Goal: Task Accomplishment & Management: Use online tool/utility

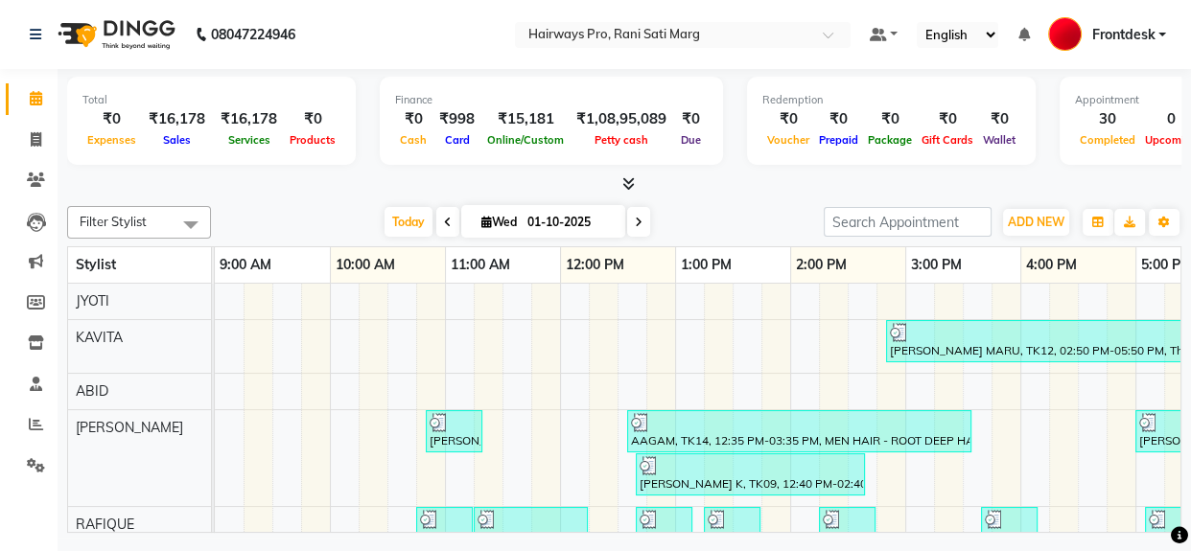
scroll to position [26, 0]
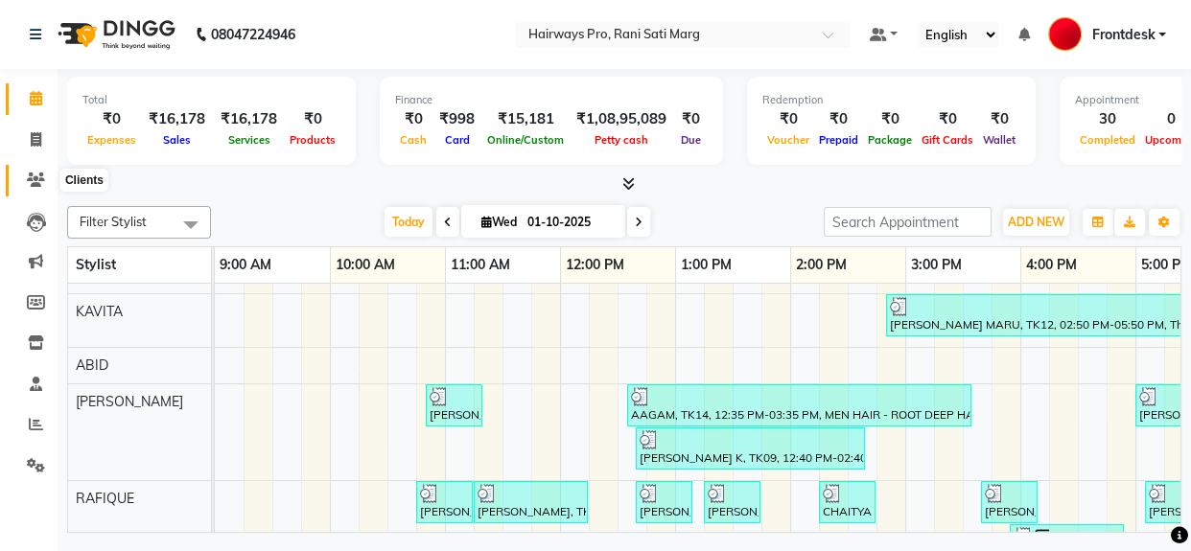
drag, startPoint x: 29, startPoint y: 173, endPoint x: 48, endPoint y: 173, distance: 19.2
click at [30, 173] on icon at bounding box center [36, 180] width 18 height 14
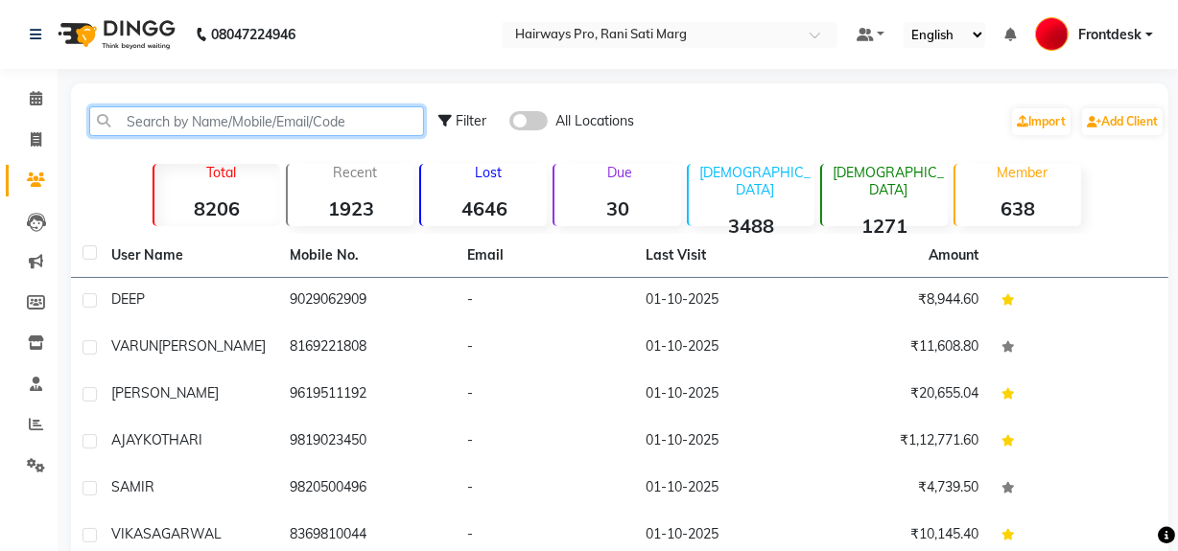
click at [159, 115] on input "text" at bounding box center [256, 121] width 335 height 30
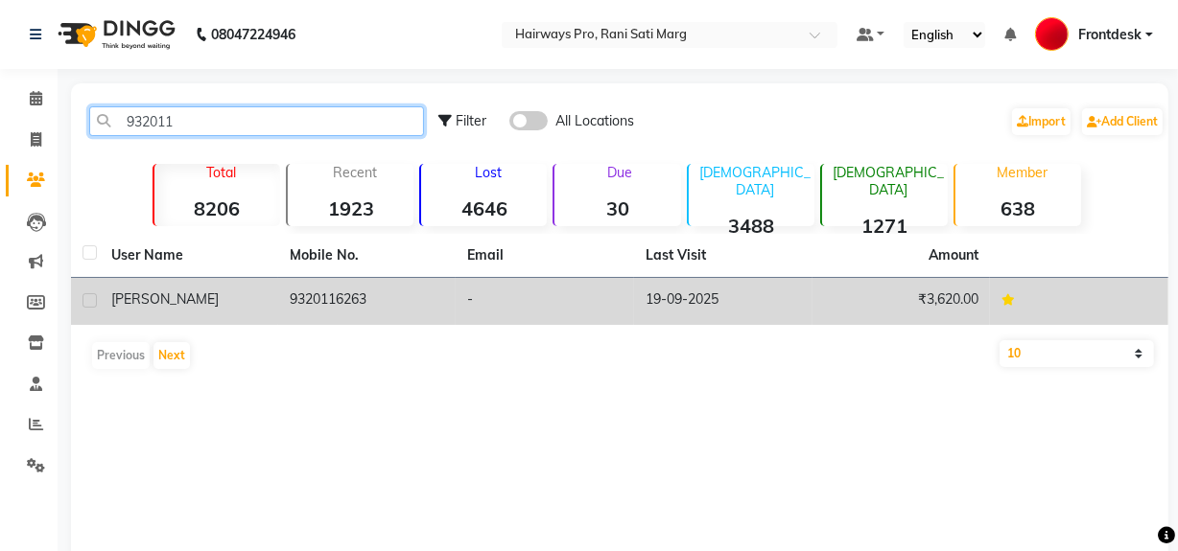
type input "932011"
drag, startPoint x: 113, startPoint y: 293, endPoint x: 125, endPoint y: 294, distance: 11.7
click at [122, 294] on span "[PERSON_NAME]" at bounding box center [164, 299] width 107 height 17
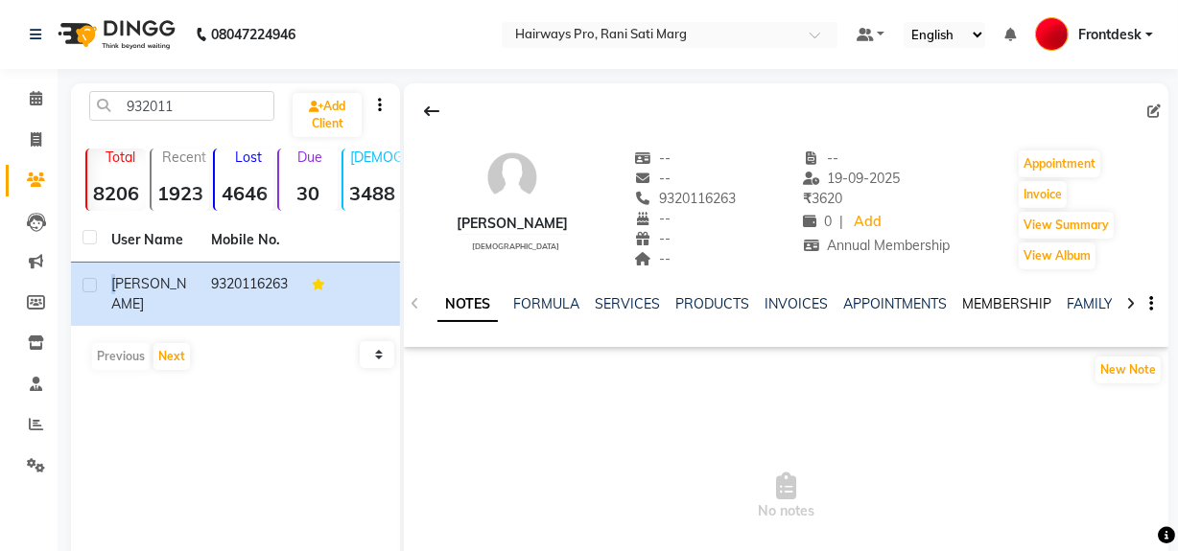
click at [1001, 306] on link "MEMBERSHIP" at bounding box center [1006, 303] width 89 height 17
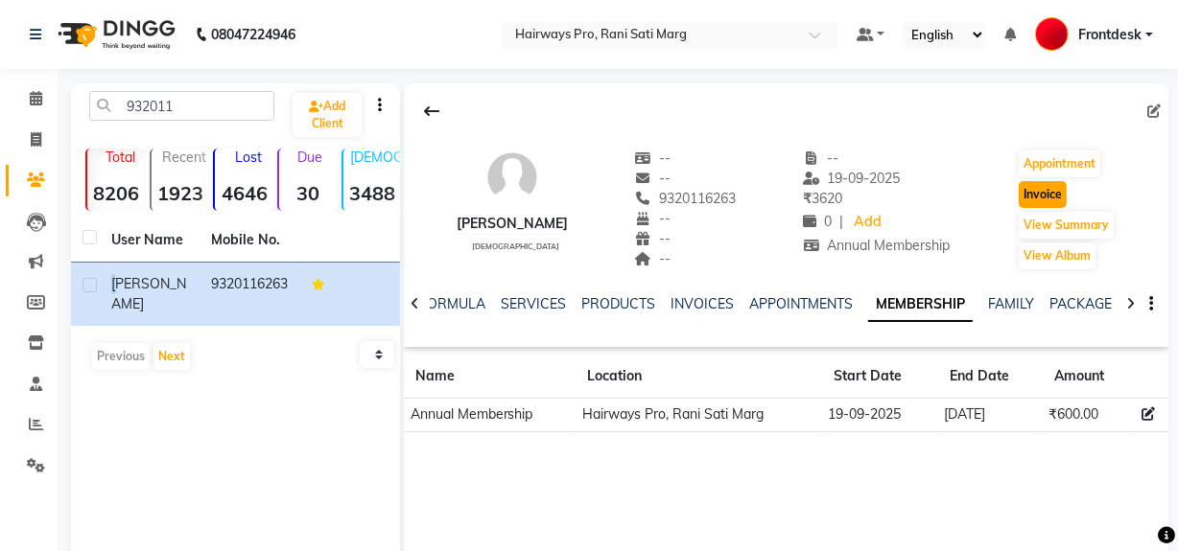
click at [1047, 184] on button "Invoice" at bounding box center [1042, 194] width 48 height 27
select select "service"
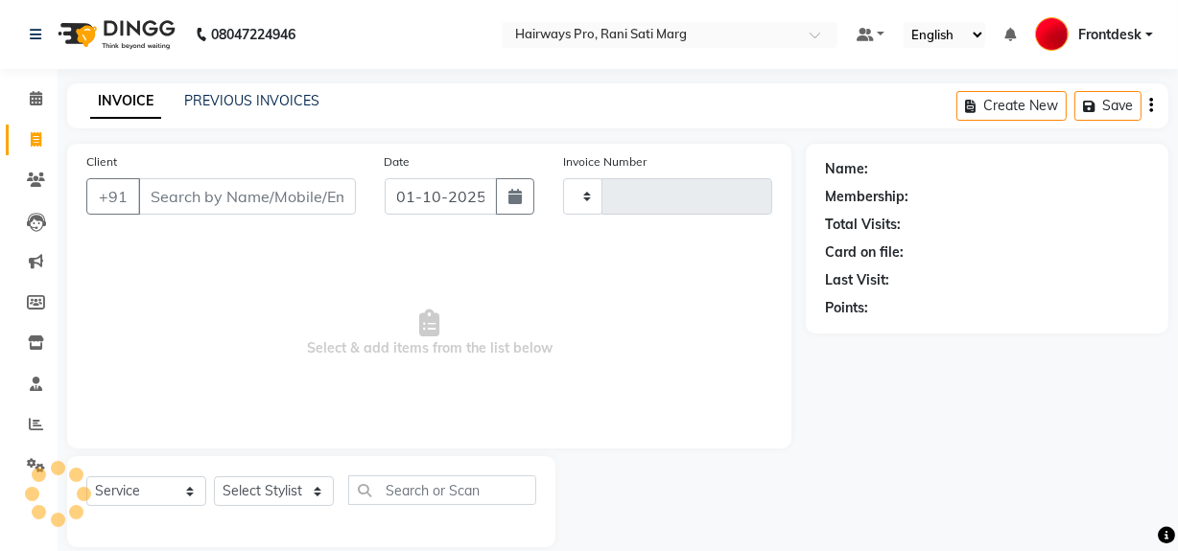
type input "3565"
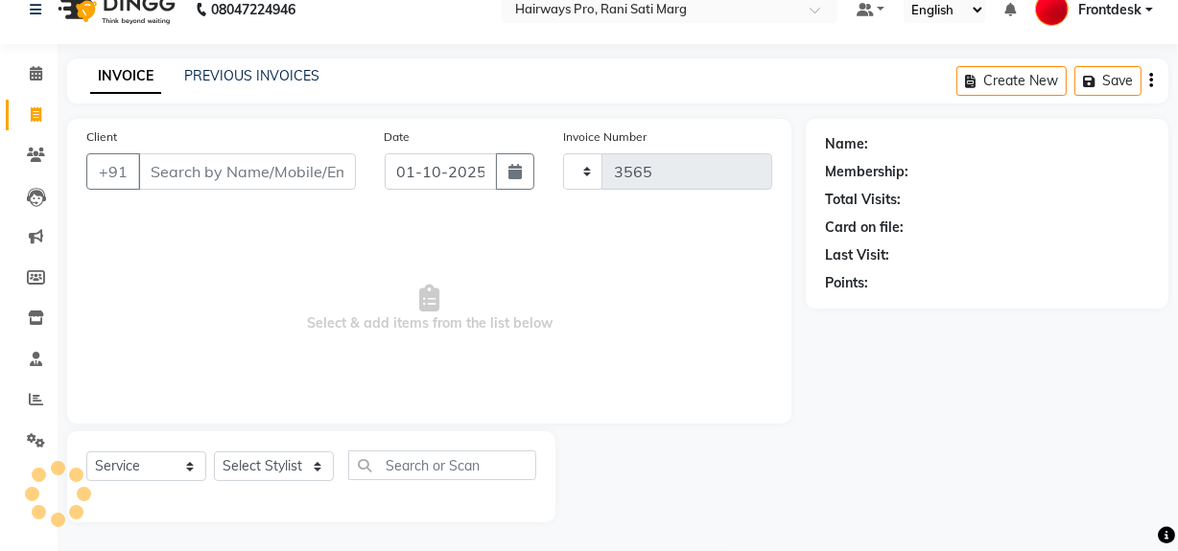
select select "787"
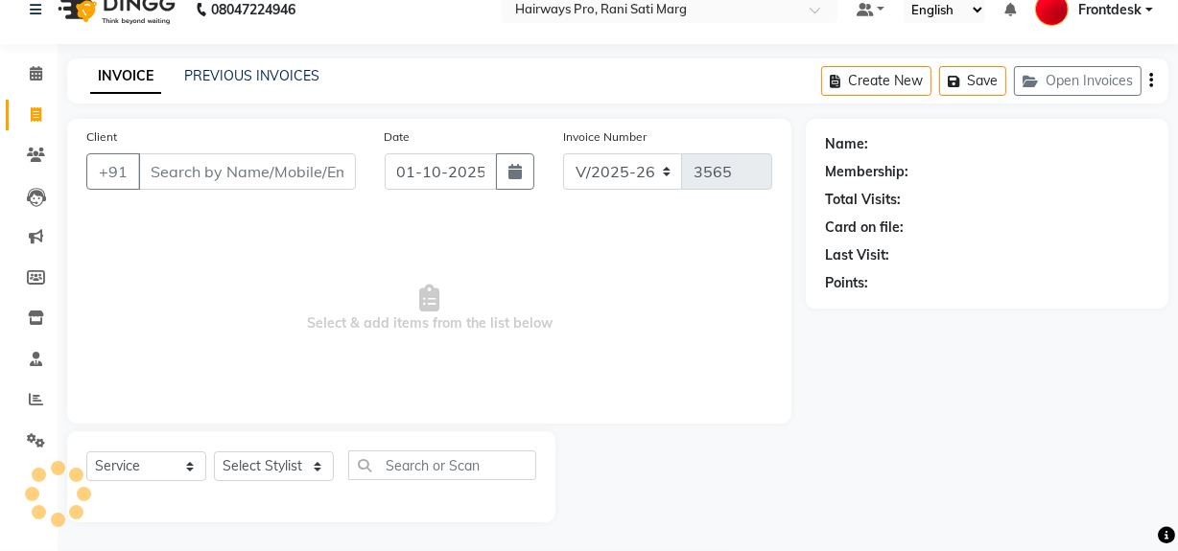
type input "9320116263"
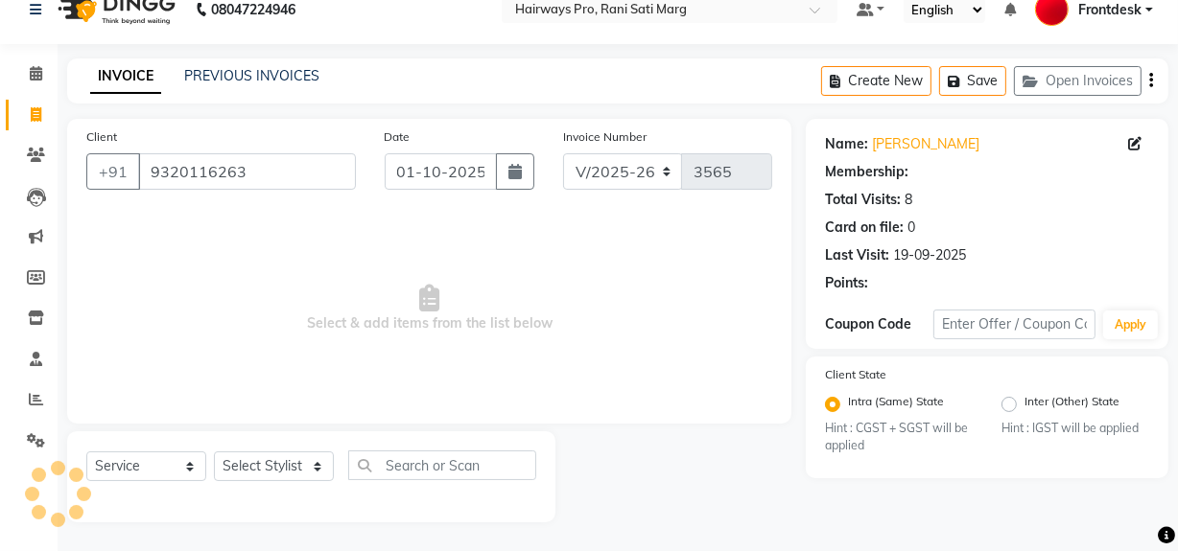
select select "1: Object"
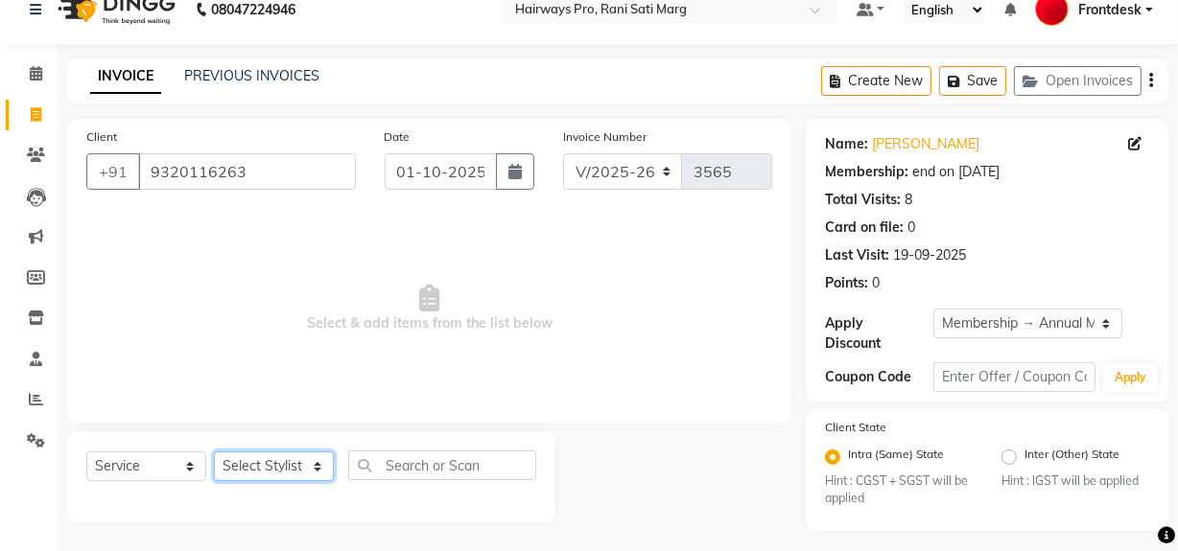
click at [275, 466] on select "Select Stylist ABID DANISH Faiz [PERSON_NAME] Frontdesk INTEZAR [PERSON_NAME] […" at bounding box center [274, 467] width 120 height 30
select select "45602"
click at [214, 452] on select "Select Stylist ABID DANISH Faiz [PERSON_NAME] Frontdesk INTEZAR [PERSON_NAME] […" at bounding box center [274, 467] width 120 height 30
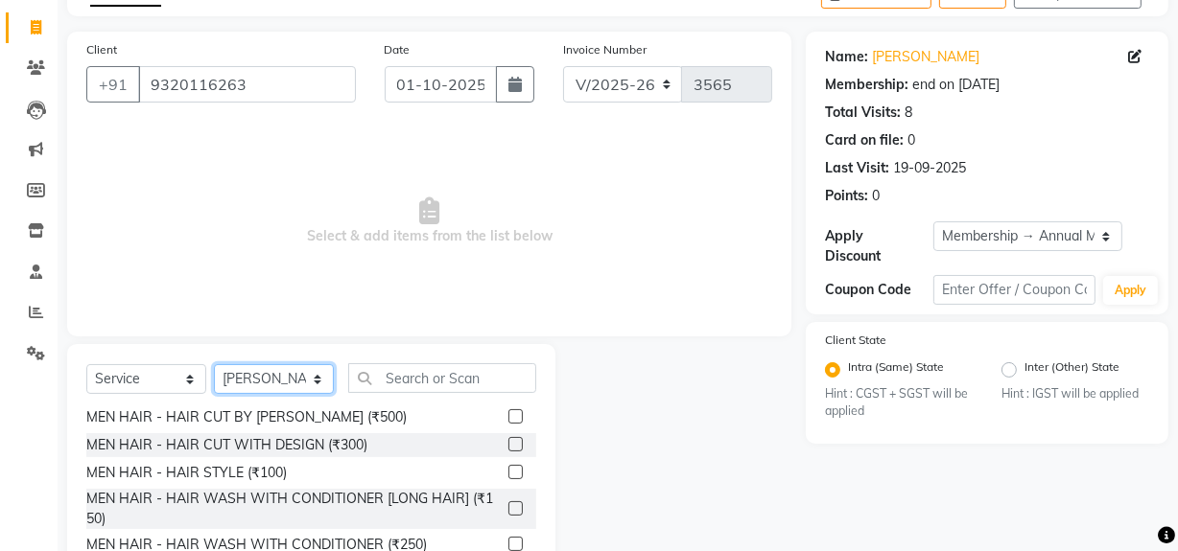
scroll to position [174, 0]
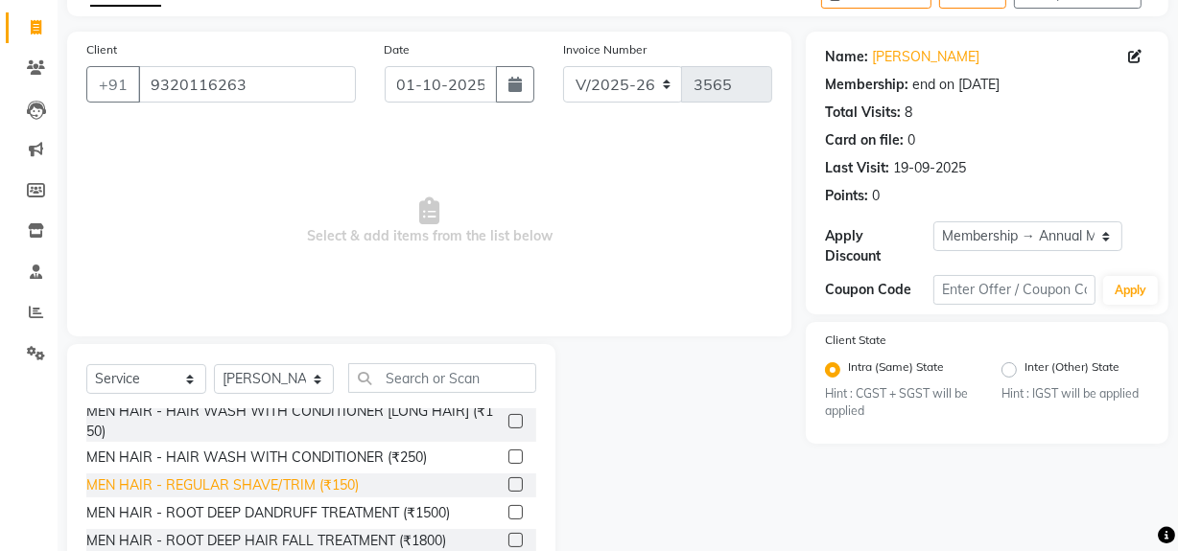
click at [290, 486] on div "MEN HAIR - REGULAR SHAVE/TRIM (₹150)" at bounding box center [222, 486] width 272 height 20
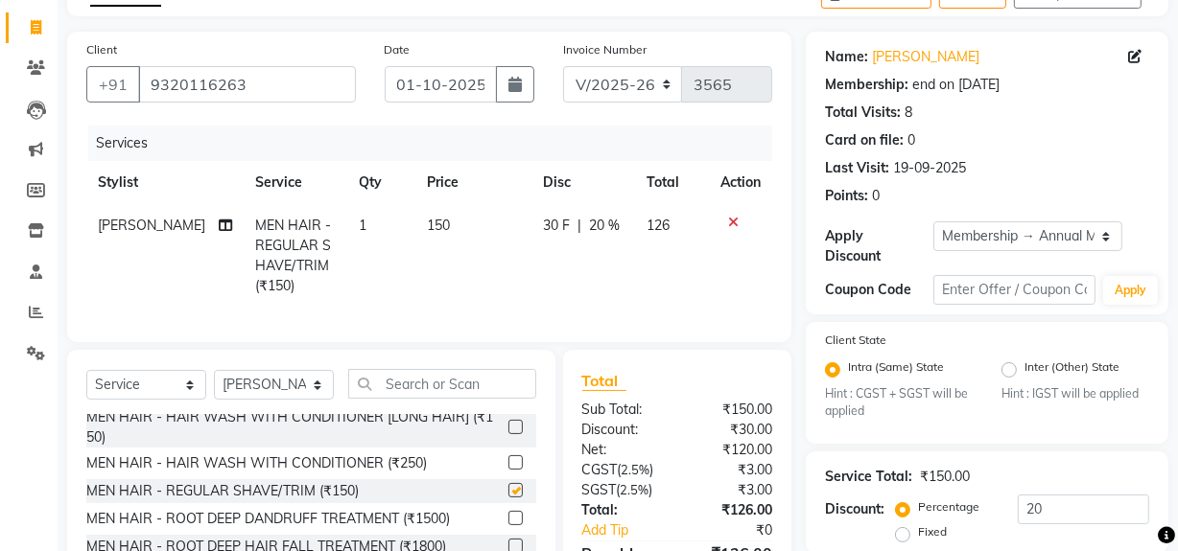
checkbox input "false"
click at [643, 87] on select "INV/25-26 V/2025-26" at bounding box center [623, 84] width 120 height 36
select select "6960"
click at [563, 66] on select "INV/25-26 V/2025-26" at bounding box center [623, 84] width 120 height 36
type input "5003"
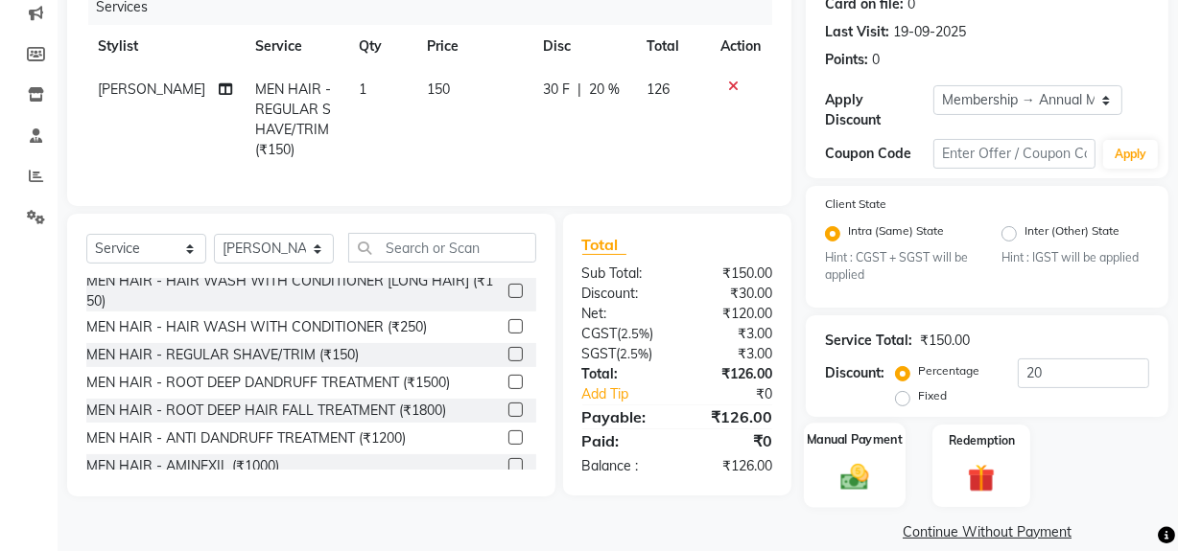
scroll to position [261, 0]
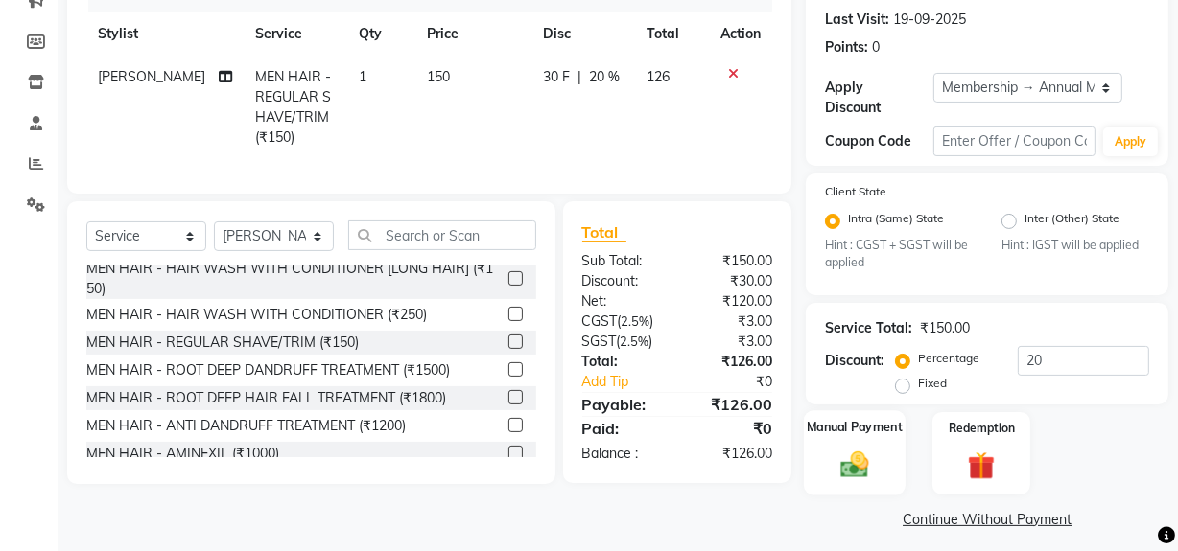
click at [870, 454] on img at bounding box center [854, 465] width 46 height 33
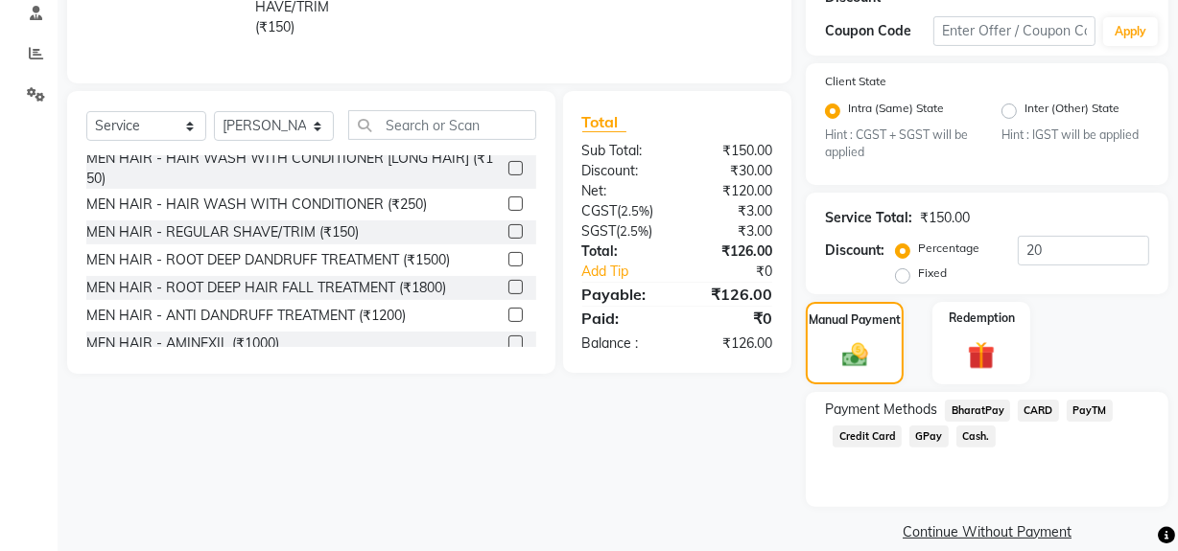
scroll to position [395, 0]
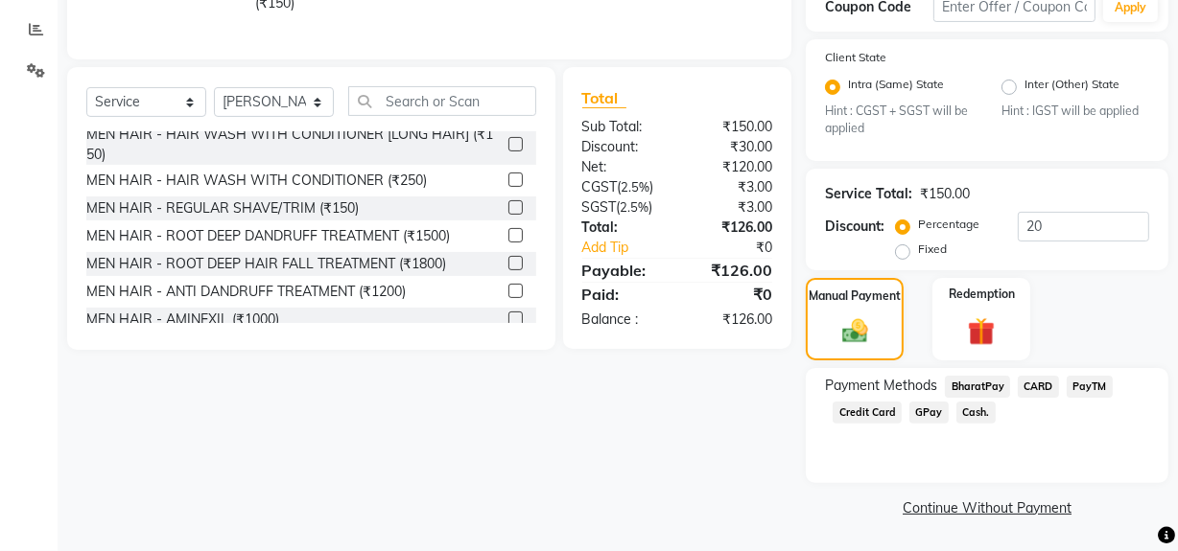
click at [973, 412] on span "Cash." at bounding box center [975, 413] width 39 height 22
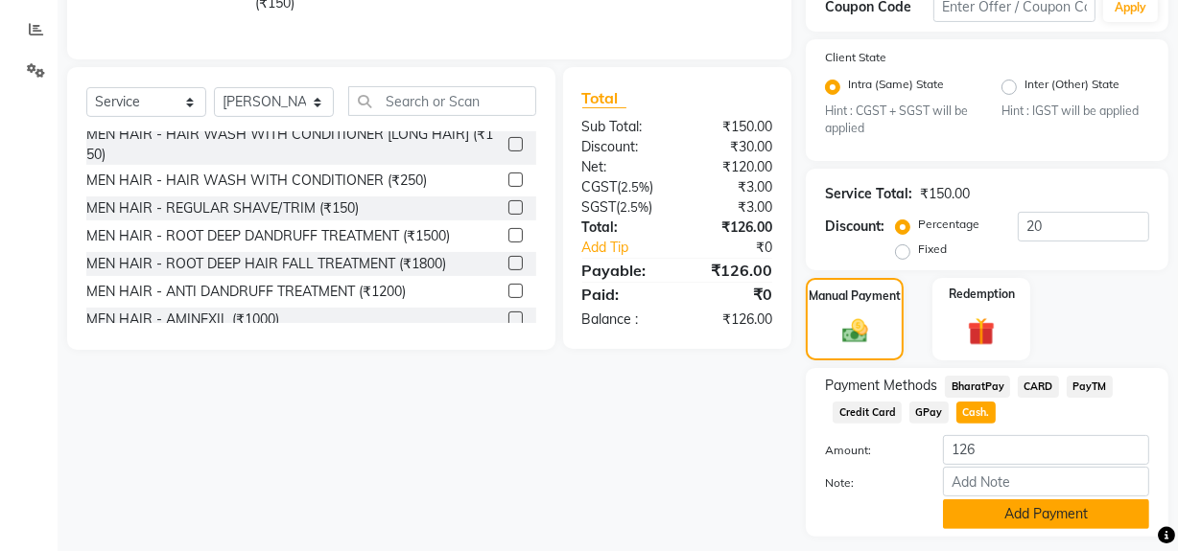
click at [943, 513] on button "Add Payment" at bounding box center [1046, 515] width 206 height 30
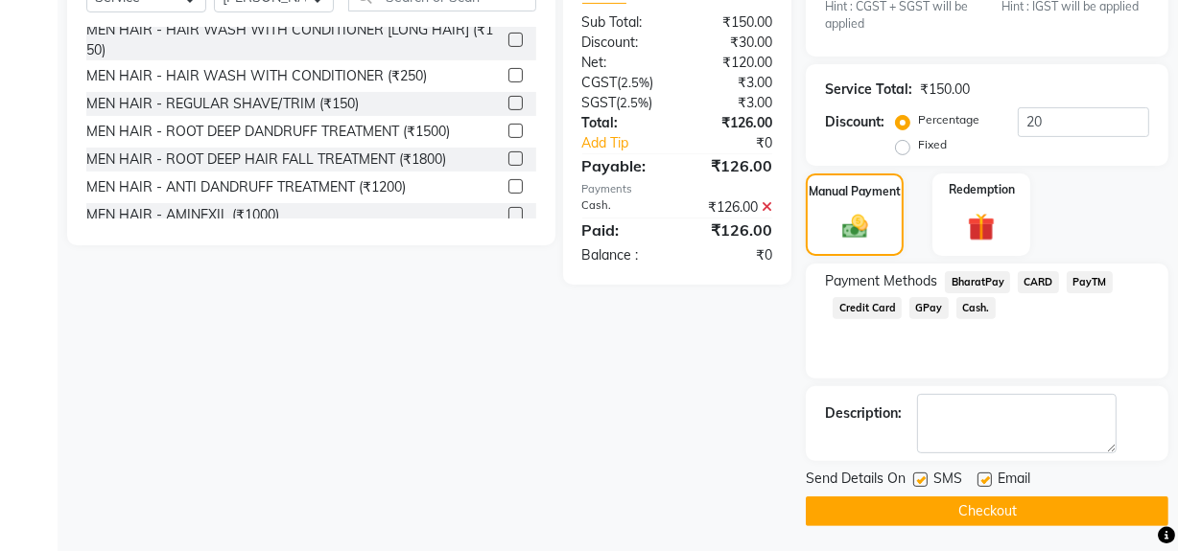
scroll to position [503, 0]
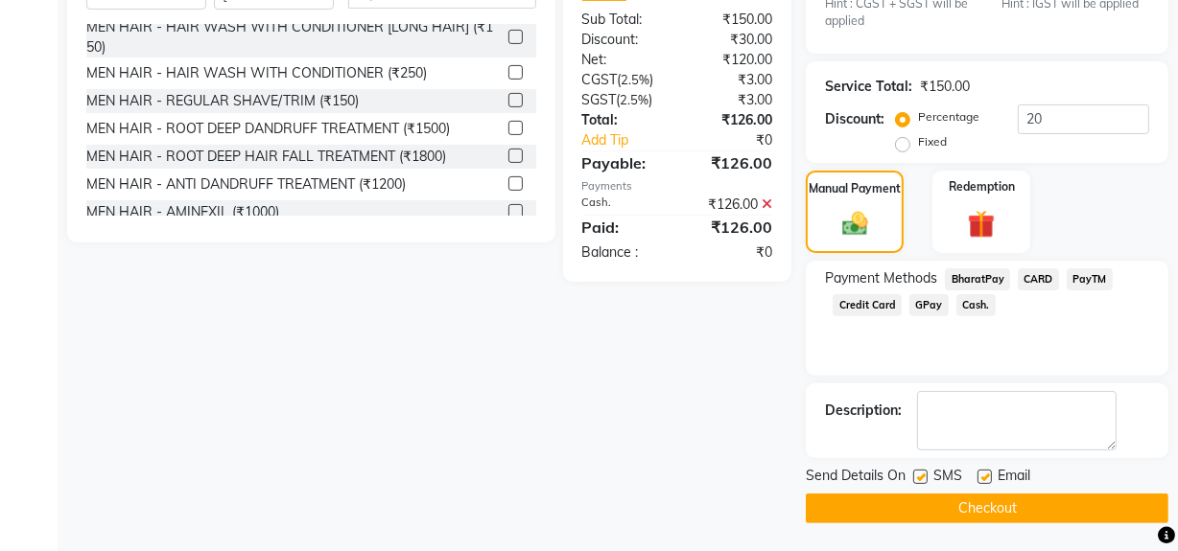
drag, startPoint x: 920, startPoint y: 470, endPoint x: 923, endPoint y: 498, distance: 28.0
click at [920, 472] on label at bounding box center [920, 477] width 14 height 14
click at [920, 472] on input "checkbox" at bounding box center [919, 478] width 12 height 12
checkbox input "false"
click at [923, 518] on button "Checkout" at bounding box center [987, 509] width 363 height 30
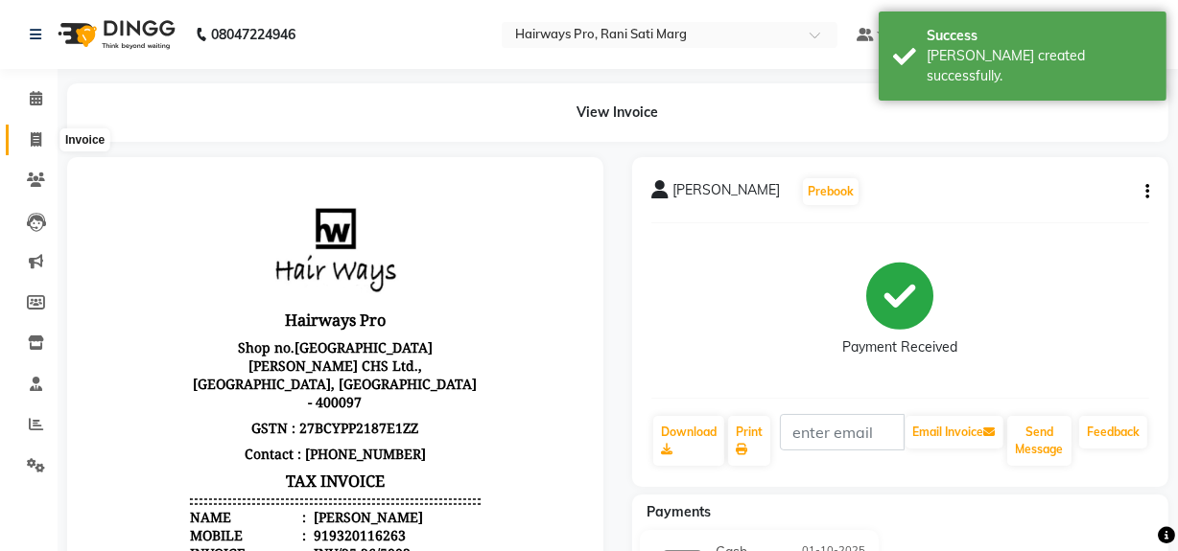
click at [32, 143] on icon at bounding box center [36, 139] width 11 height 14
select select "787"
select select "service"
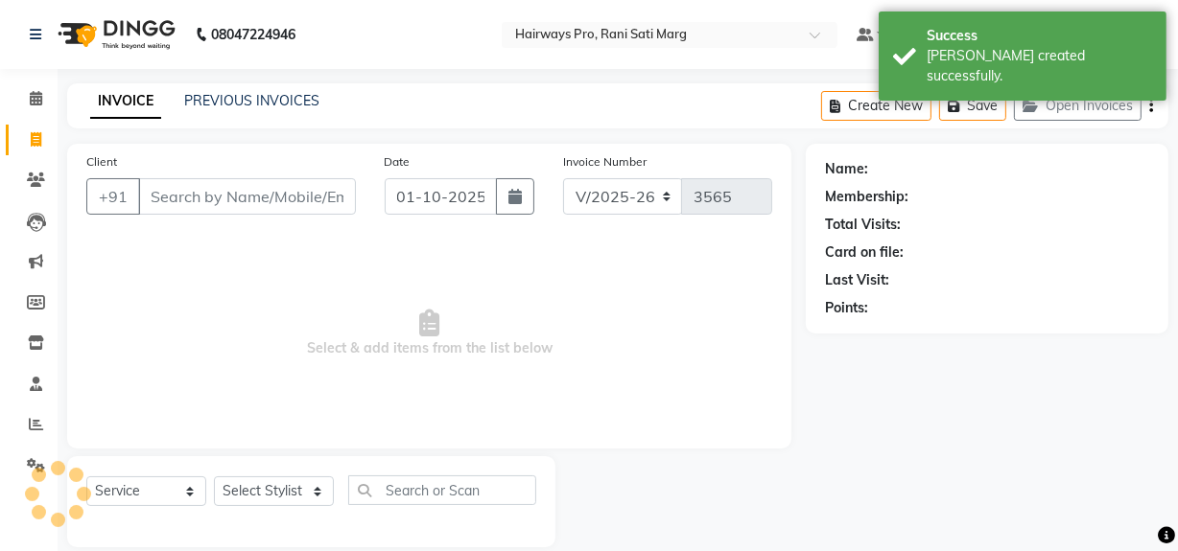
scroll to position [25, 0]
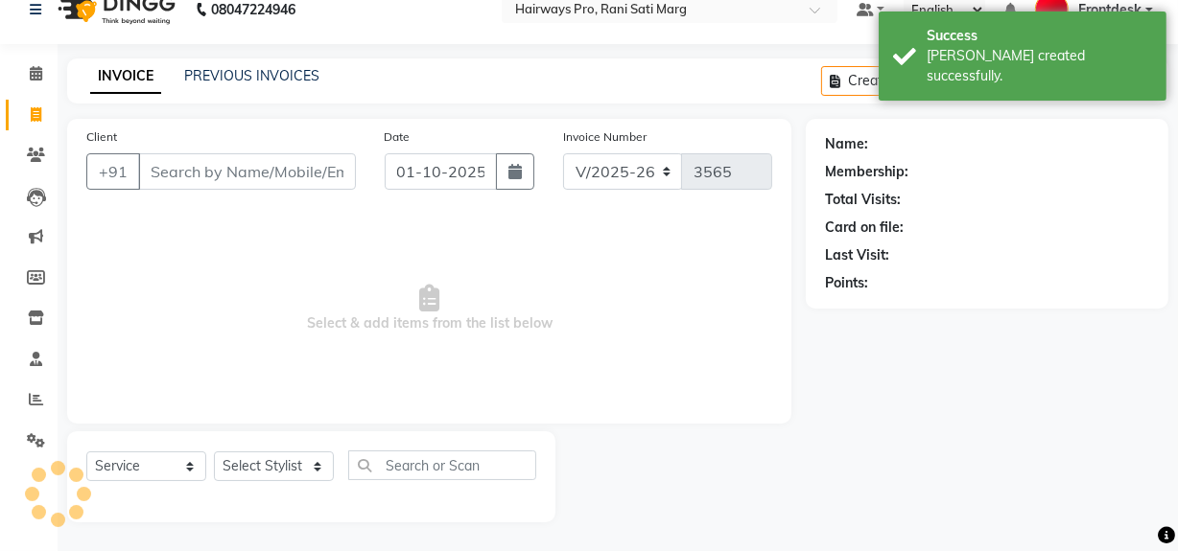
click at [284, 173] on input "Client" at bounding box center [247, 171] width 218 height 36
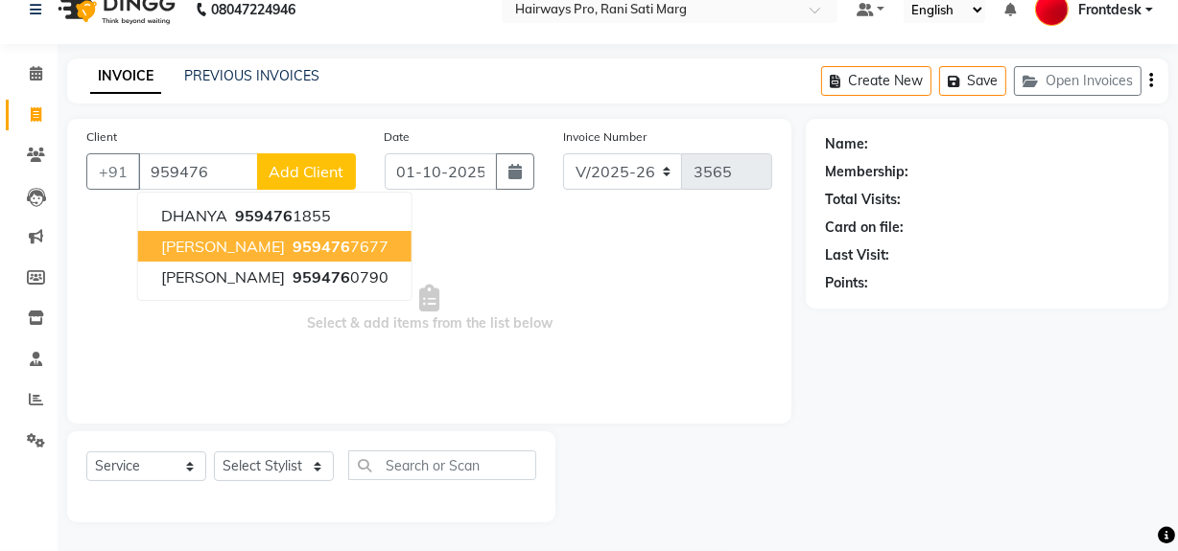
click at [283, 245] on span "[PERSON_NAME]" at bounding box center [223, 246] width 124 height 19
type input "9594767677"
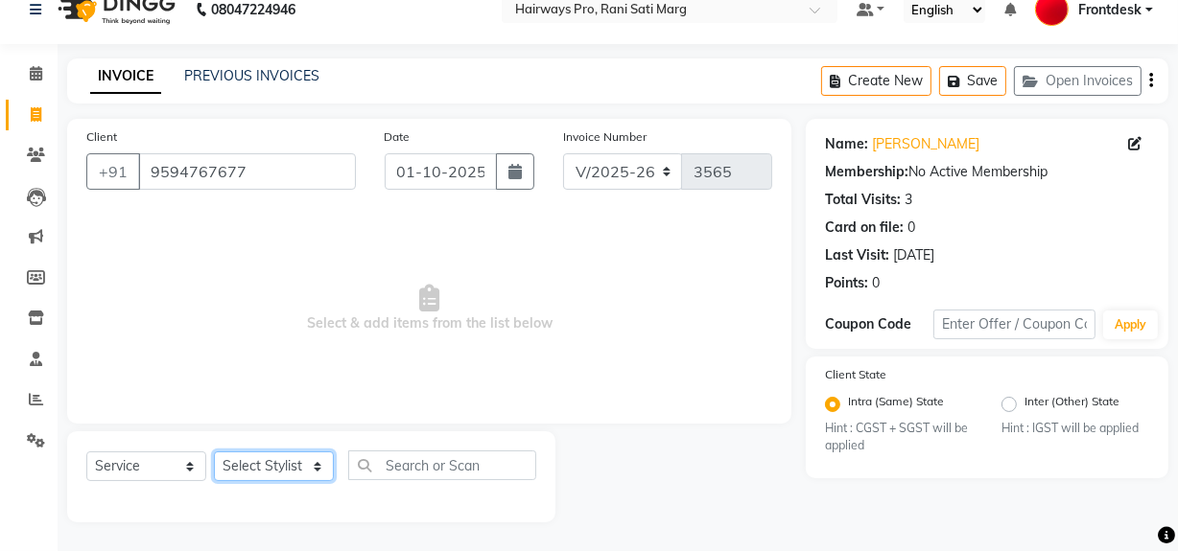
click at [270, 467] on select "Select Stylist ABID DANISH Faiz [PERSON_NAME] Frontdesk INTEZAR [PERSON_NAME] […" at bounding box center [274, 467] width 120 height 30
select select "45602"
click at [214, 452] on select "Select Stylist ABID DANISH Faiz [PERSON_NAME] Frontdesk INTEZAR [PERSON_NAME] […" at bounding box center [274, 467] width 120 height 30
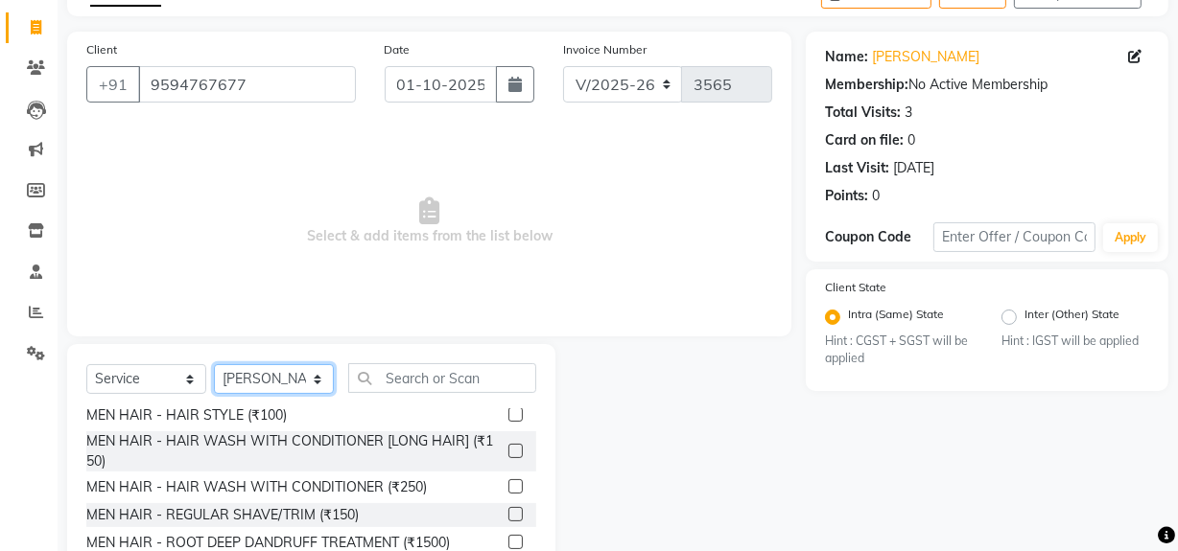
scroll to position [174, 0]
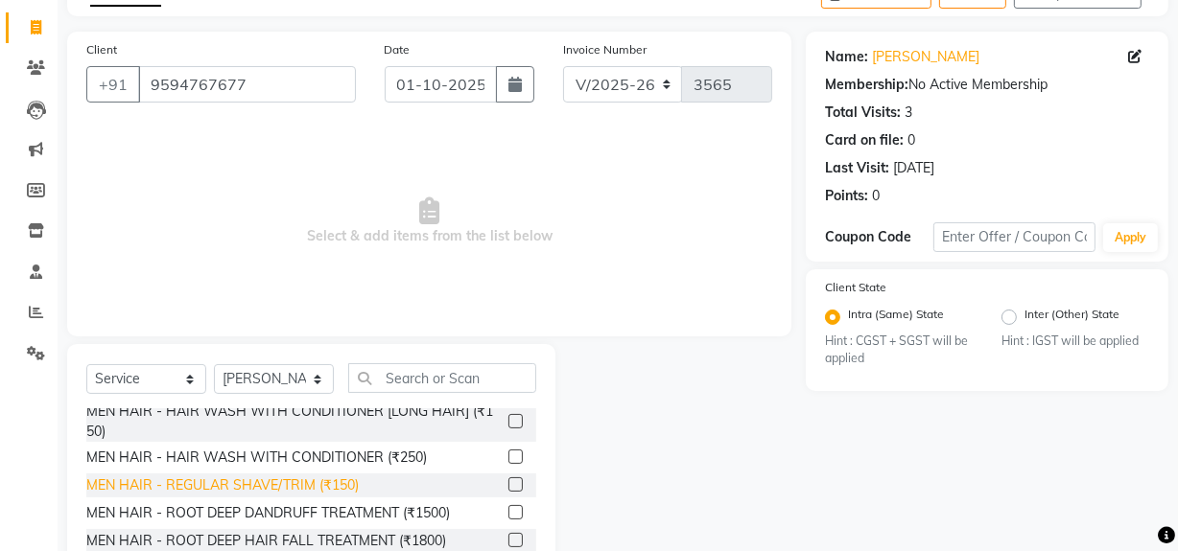
click at [319, 485] on div "MEN HAIR - REGULAR SHAVE/TRIM (₹150)" at bounding box center [222, 486] width 272 height 20
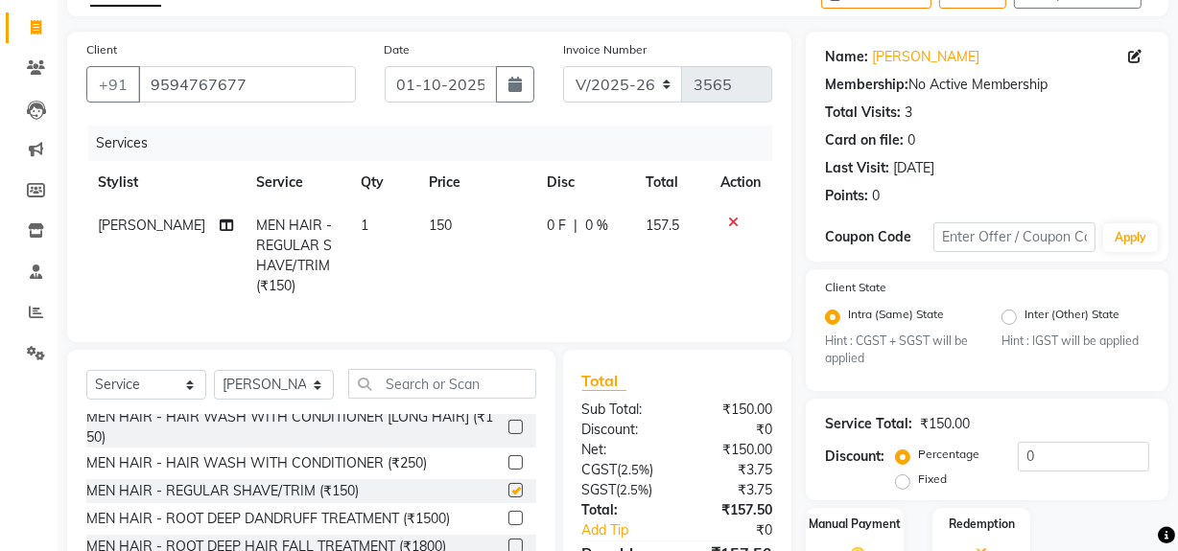
checkbox input "false"
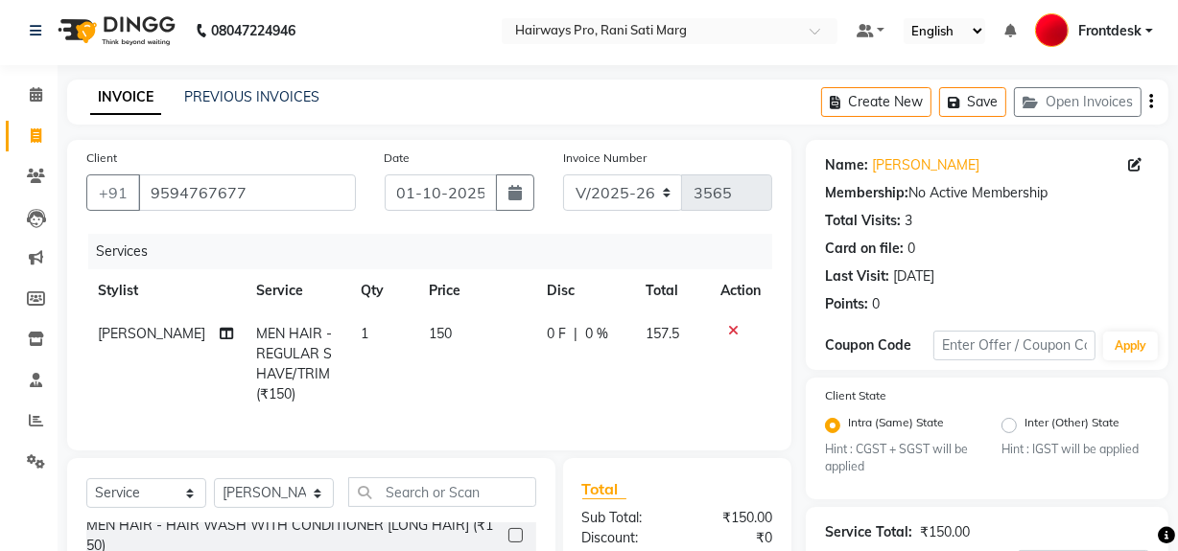
scroll to position [0, 0]
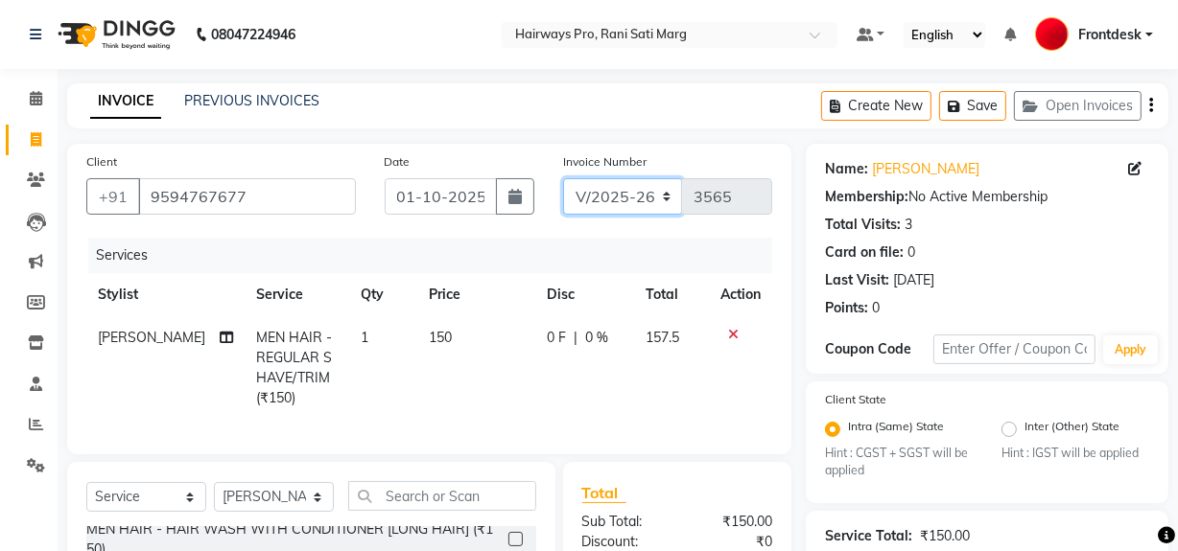
click at [636, 186] on select "INV/25-26 V/2025-26" at bounding box center [623, 196] width 120 height 36
select select "6960"
click at [563, 178] on select "INV/25-26 V/2025-26" at bounding box center [623, 196] width 120 height 36
type input "5004"
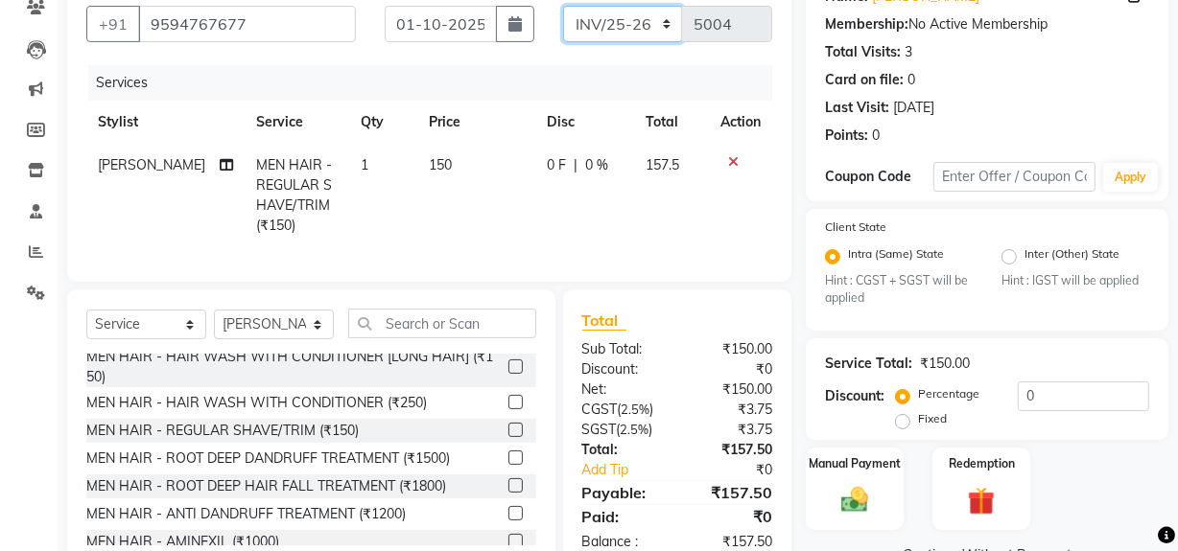
scroll to position [174, 0]
click at [856, 501] on img at bounding box center [854, 499] width 46 height 33
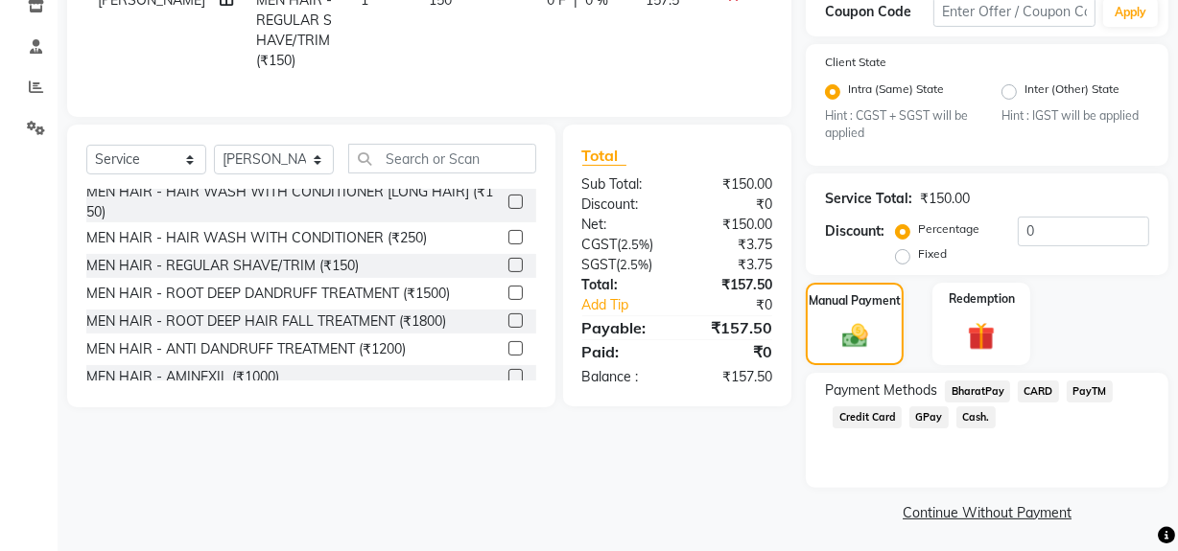
scroll to position [342, 0]
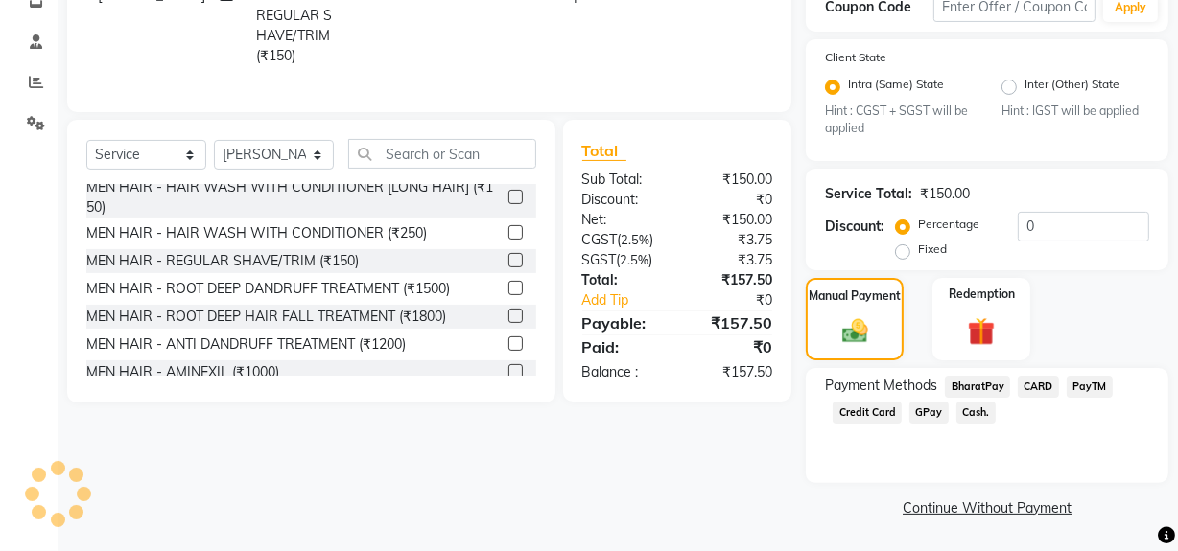
click at [969, 411] on span "Cash." at bounding box center [975, 413] width 39 height 22
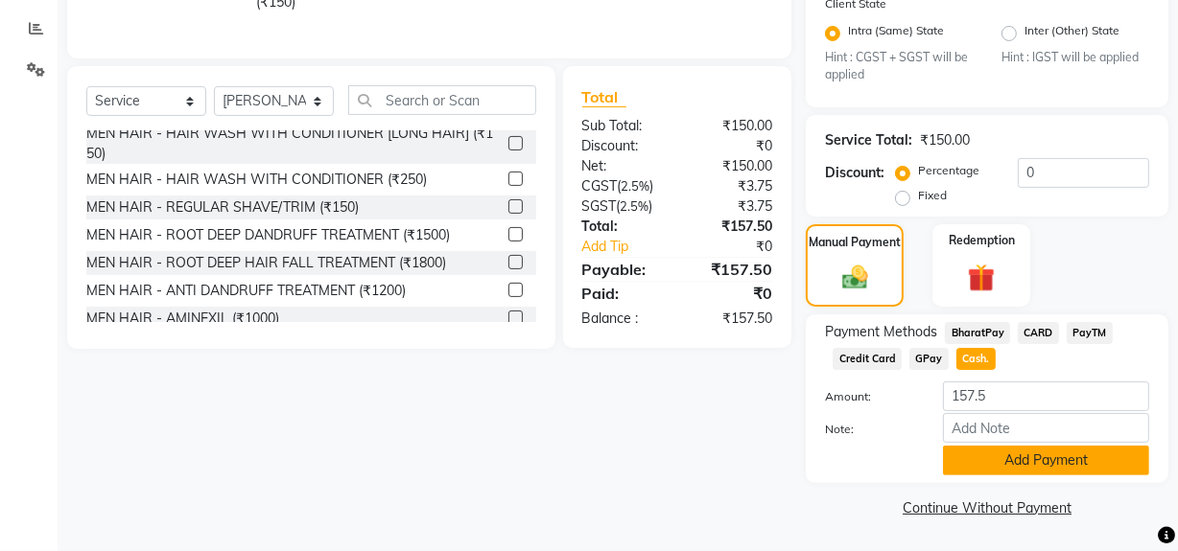
click at [982, 469] on button "Add Payment" at bounding box center [1046, 461] width 206 height 30
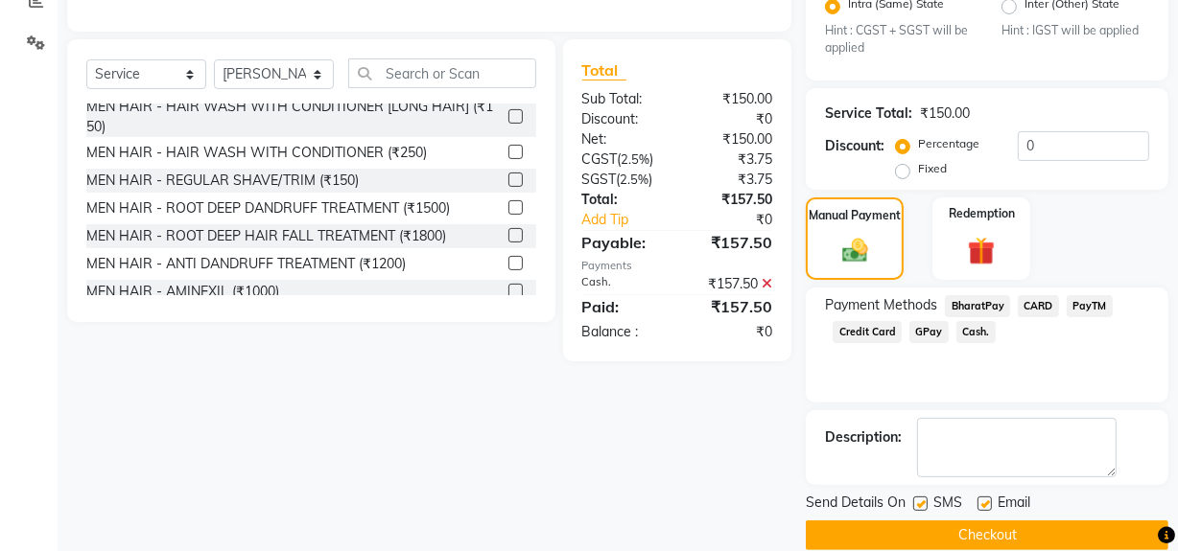
scroll to position [451, 0]
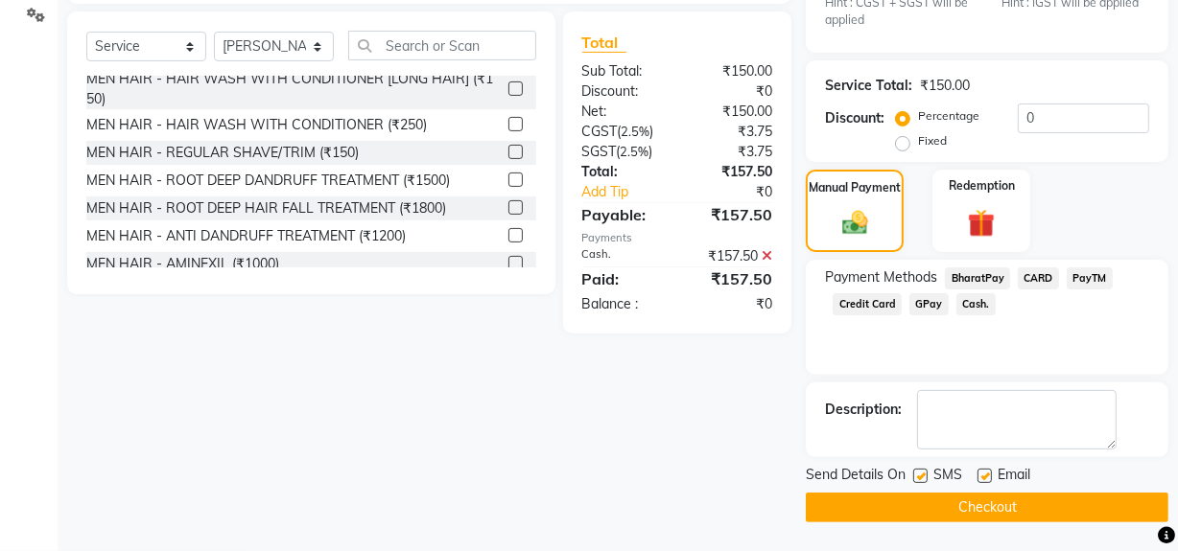
click at [927, 479] on label at bounding box center [920, 476] width 14 height 14
click at [925, 479] on input "checkbox" at bounding box center [919, 477] width 12 height 12
checkbox input "false"
click at [929, 507] on button "Checkout" at bounding box center [987, 508] width 363 height 30
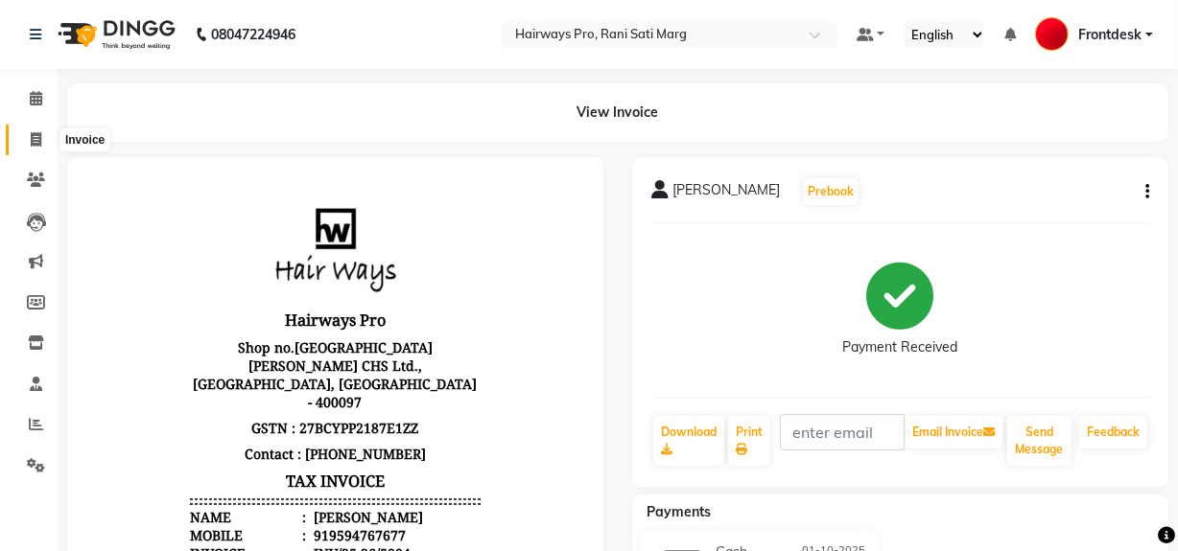
drag, startPoint x: 40, startPoint y: 134, endPoint x: 53, endPoint y: 134, distance: 12.5
click at [40, 134] on icon at bounding box center [36, 139] width 11 height 14
select select "service"
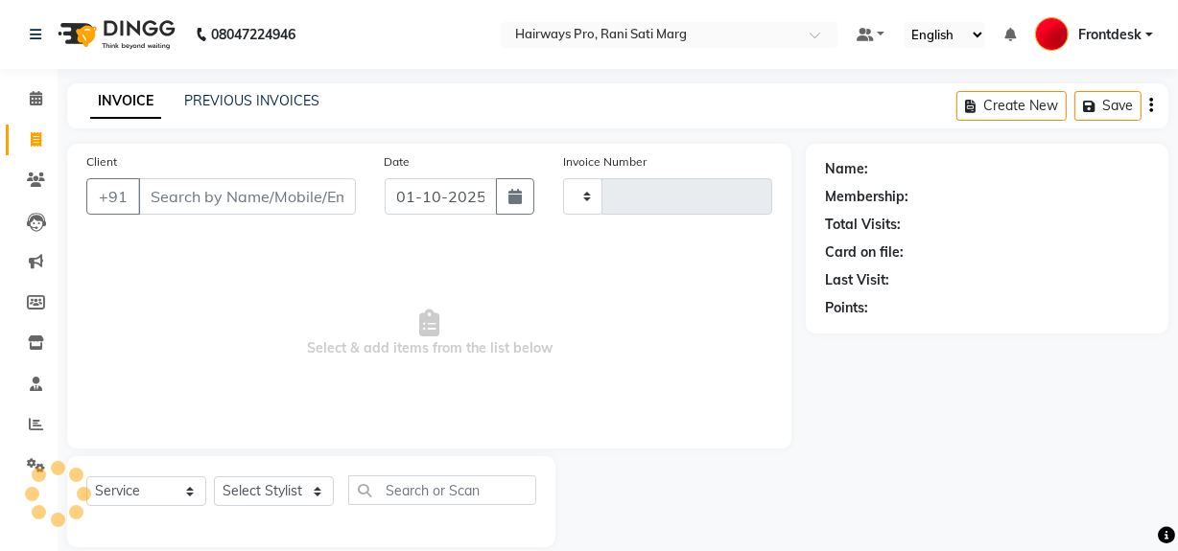
type input "3565"
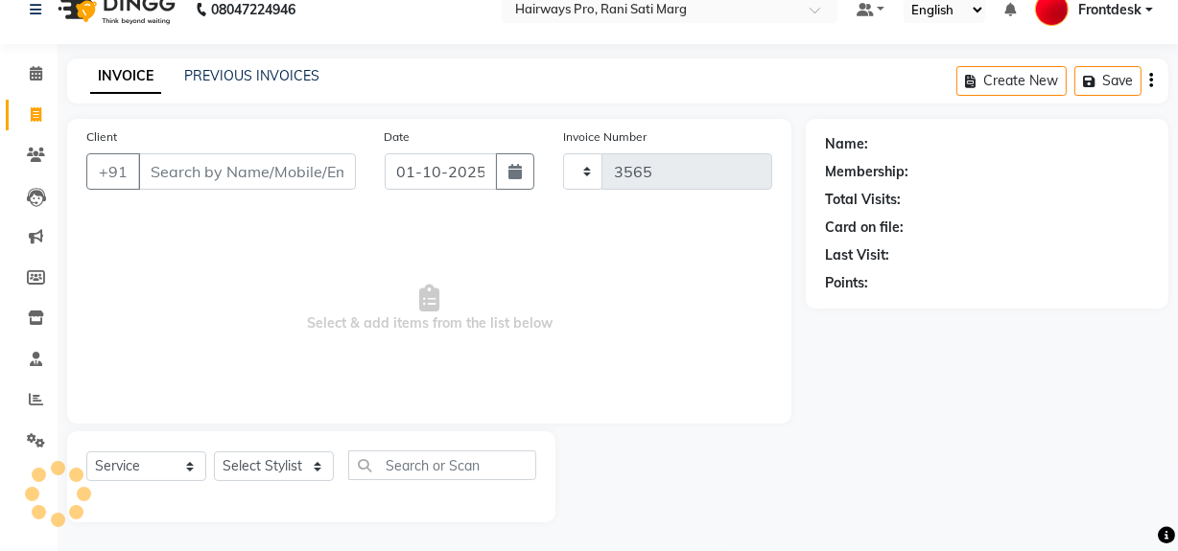
select select "787"
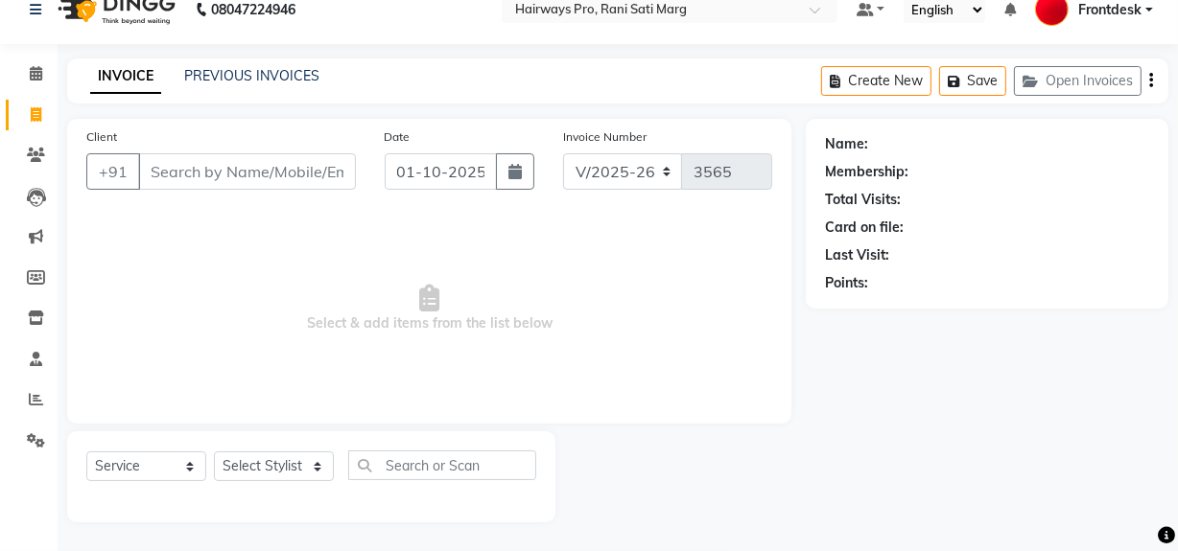
click at [285, 173] on input "Client" at bounding box center [247, 171] width 218 height 36
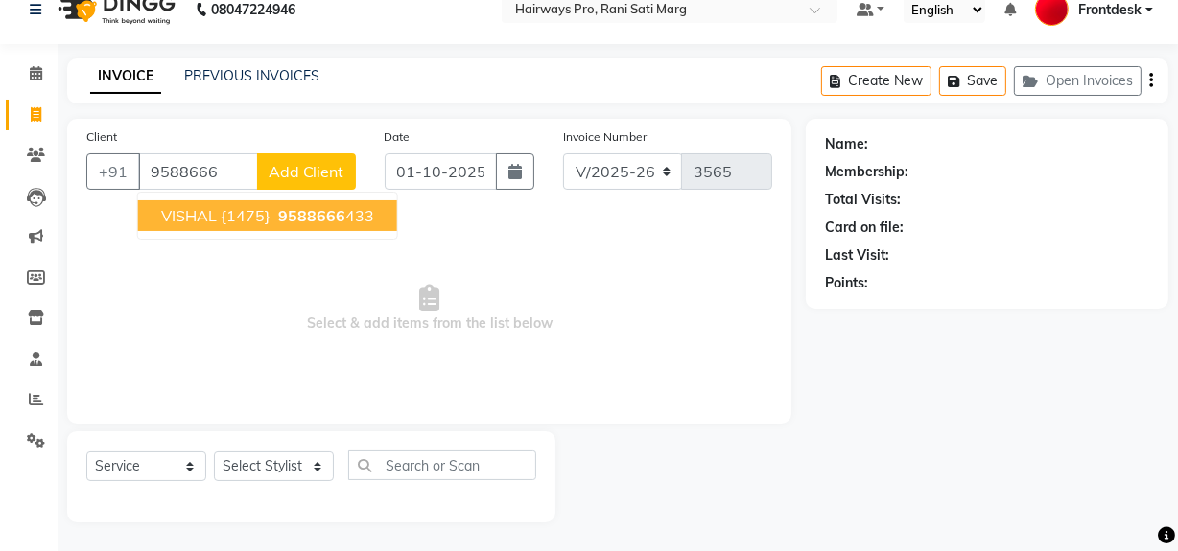
click at [259, 218] on span "VISHAL {1475}" at bounding box center [215, 215] width 109 height 19
type input "9588666433"
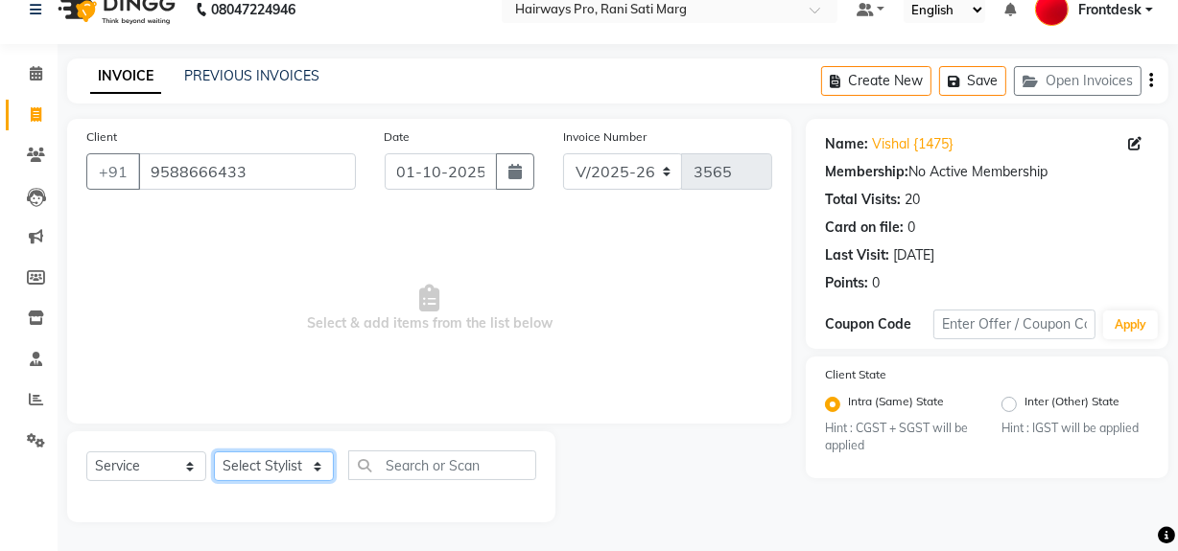
drag, startPoint x: 249, startPoint y: 465, endPoint x: 249, endPoint y: 452, distance: 13.4
click at [249, 465] on select "Select Stylist ABID DANISH Faiz [PERSON_NAME] Frontdesk INTEZAR [PERSON_NAME] […" at bounding box center [274, 467] width 120 height 30
select select "13190"
click at [214, 452] on select "Select Stylist ABID DANISH Faiz [PERSON_NAME] Frontdesk INTEZAR [PERSON_NAME] […" at bounding box center [274, 467] width 120 height 30
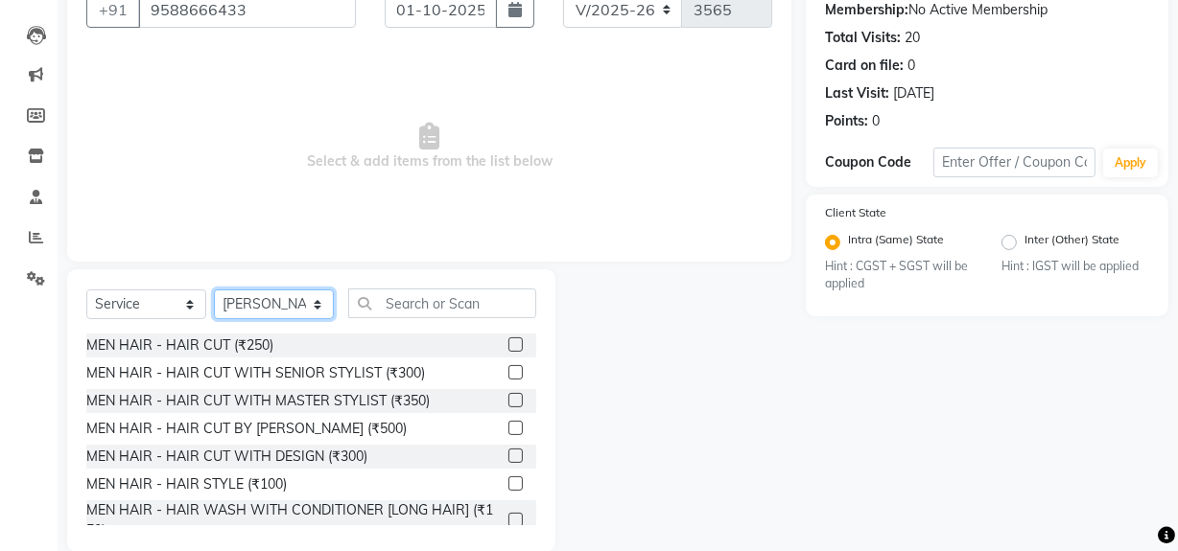
scroll to position [199, 0]
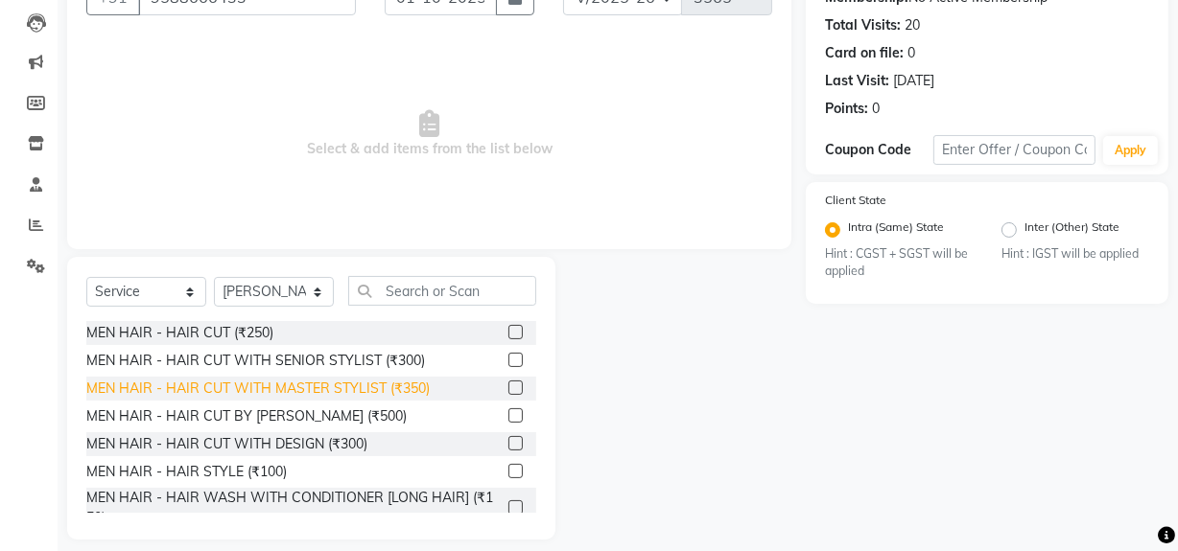
click at [321, 382] on div "MEN HAIR - HAIR CUT WITH MASTER STYLIST (₹350)" at bounding box center [257, 389] width 343 height 20
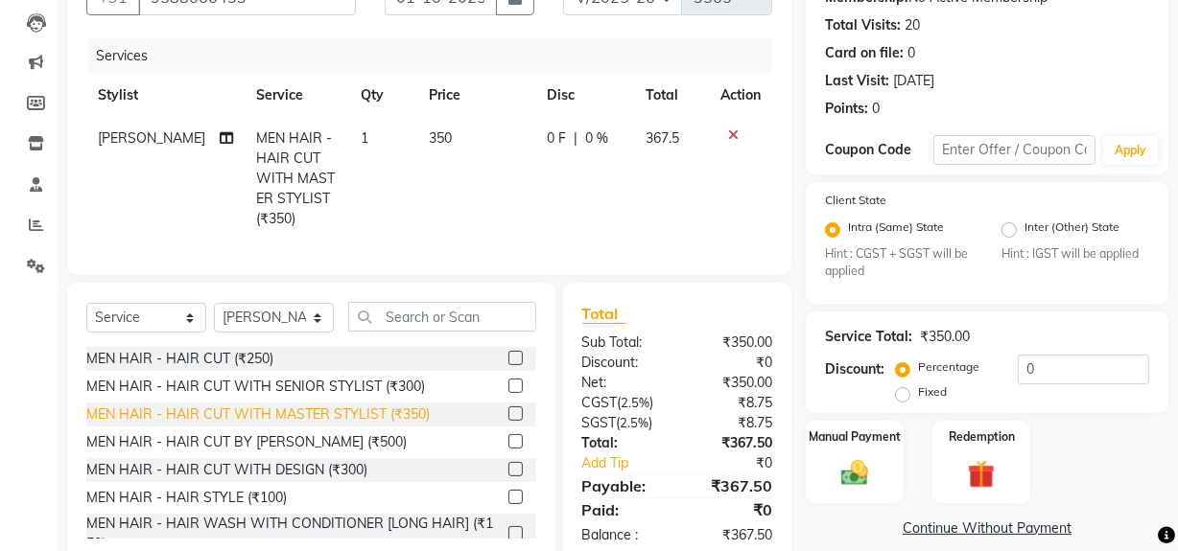
click at [327, 420] on div "MEN HAIR - HAIR CUT WITH MASTER STYLIST (₹350)" at bounding box center [257, 415] width 343 height 20
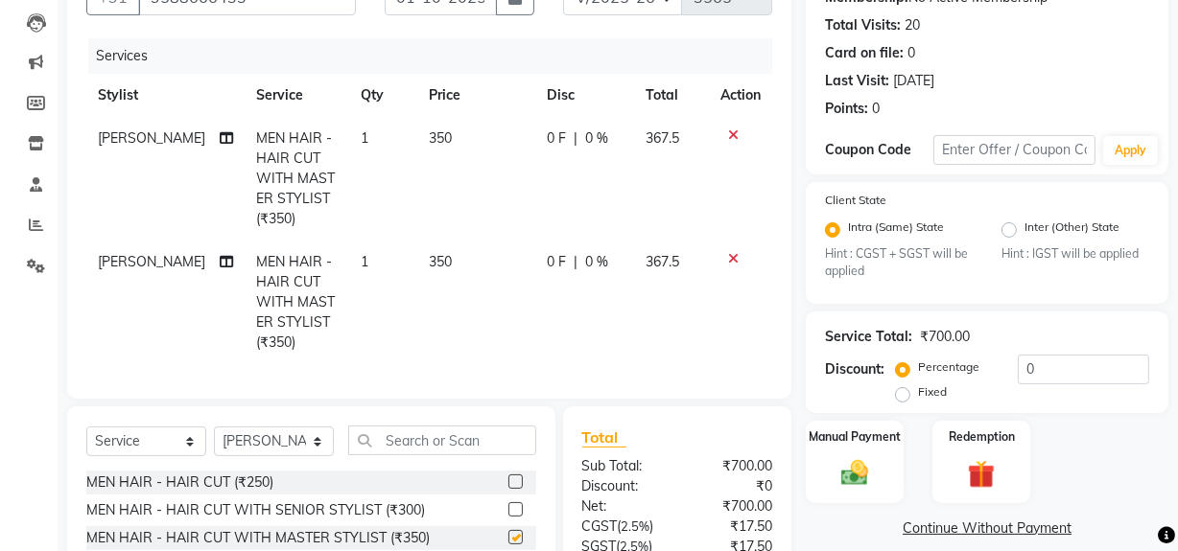
checkbox input "false"
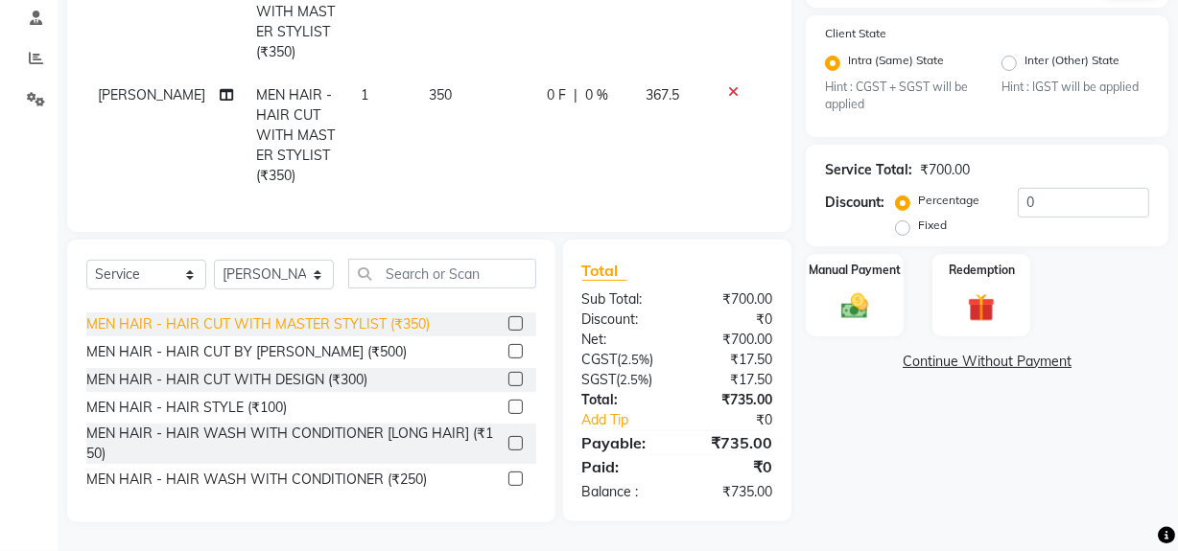
scroll to position [86, 0]
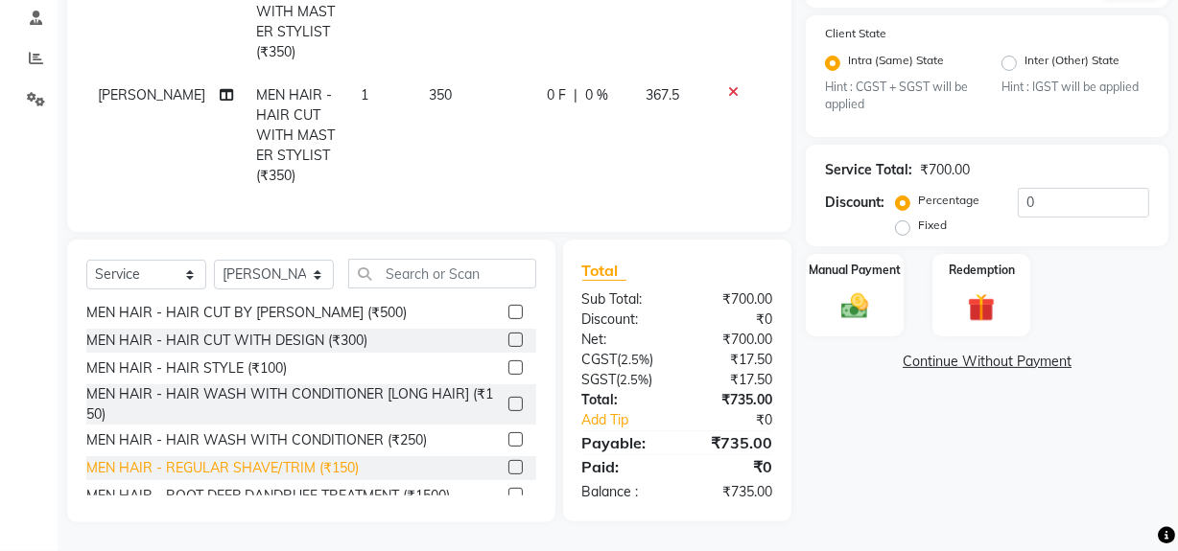
click at [273, 469] on div "MEN HAIR - REGULAR SHAVE/TRIM (₹150)" at bounding box center [222, 468] width 272 height 20
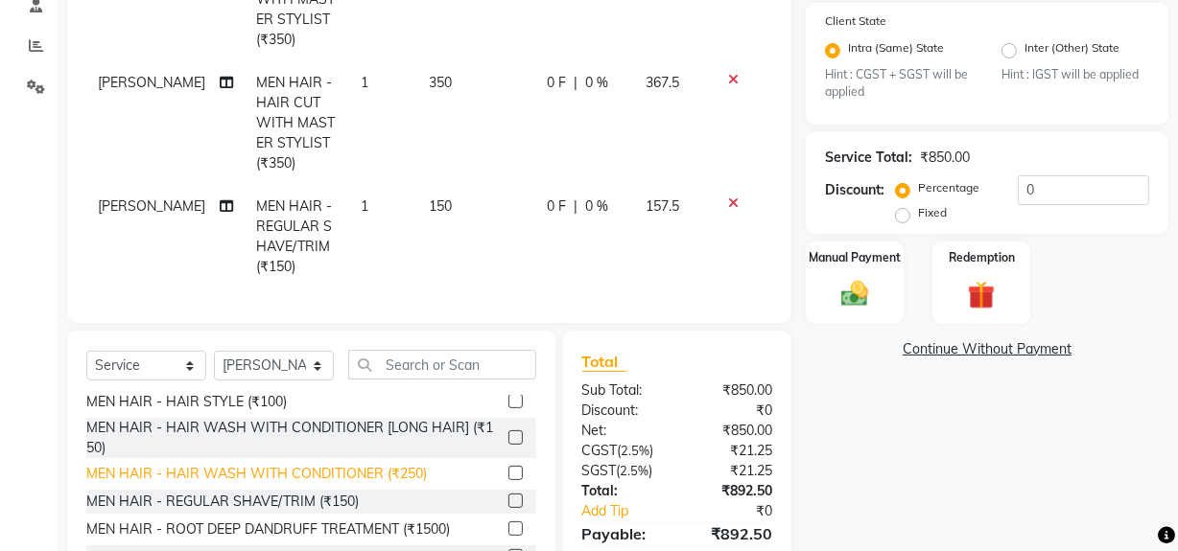
scroll to position [174, 0]
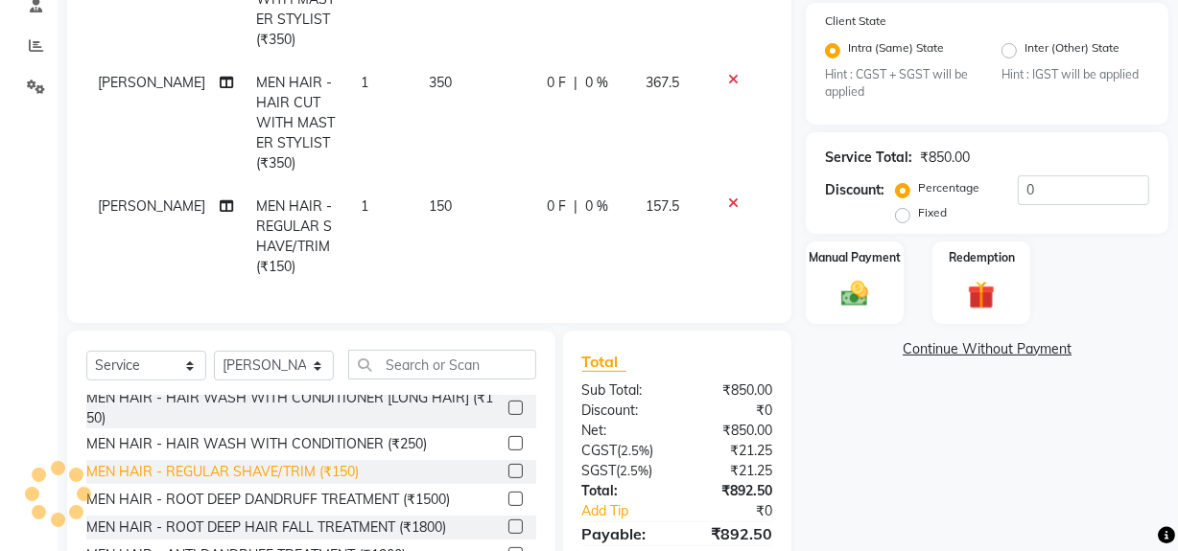
click at [281, 482] on div "MEN HAIR - REGULAR SHAVE/TRIM (₹150)" at bounding box center [222, 472] width 272 height 20
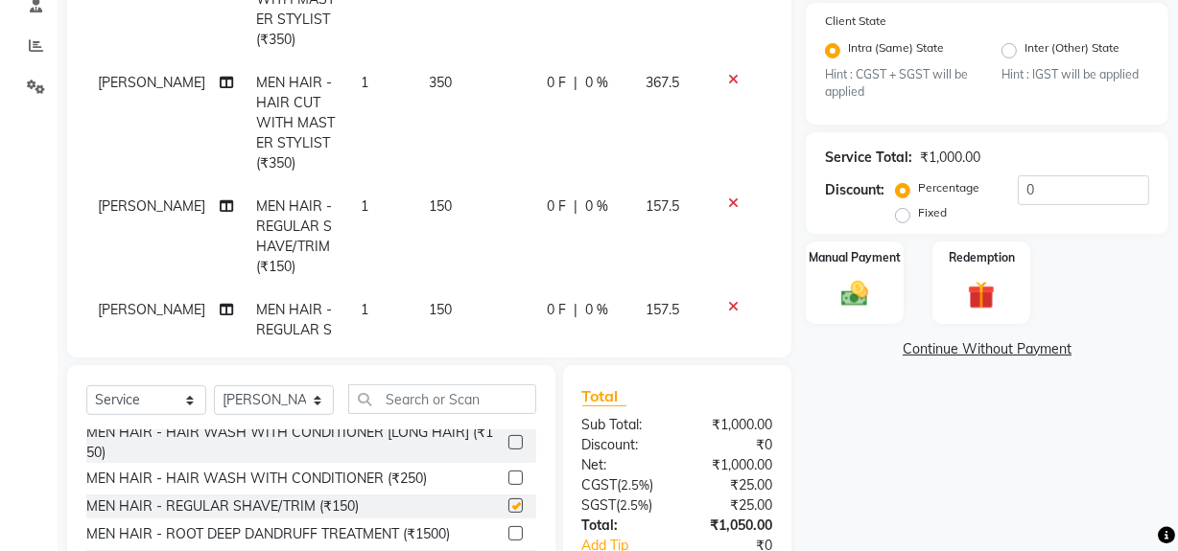
checkbox input "false"
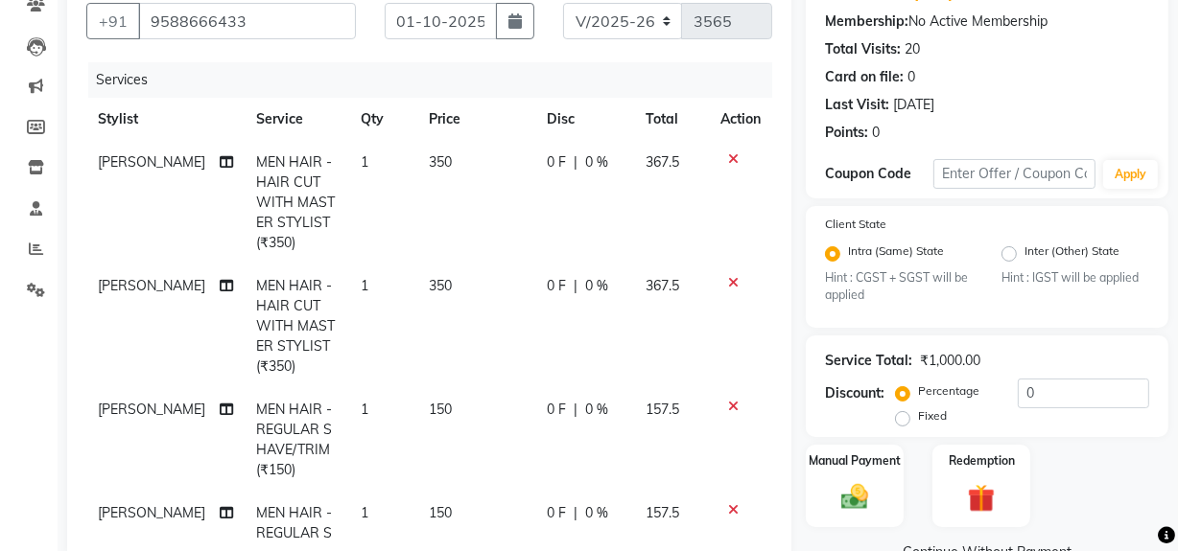
scroll to position [117, 0]
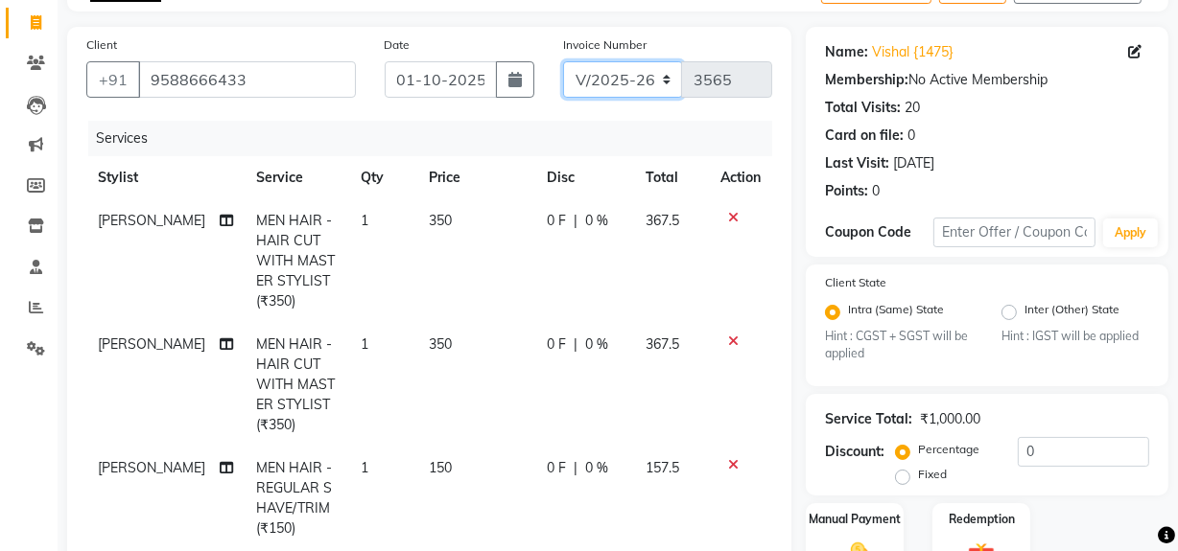
drag, startPoint x: 645, startPoint y: 66, endPoint x: 644, endPoint y: 81, distance: 14.5
click at [646, 68] on select "INV/25-26 V/2025-26" at bounding box center [623, 79] width 120 height 36
select select "6960"
click at [563, 61] on select "INV/25-26 V/2025-26" at bounding box center [623, 79] width 120 height 36
type input "5005"
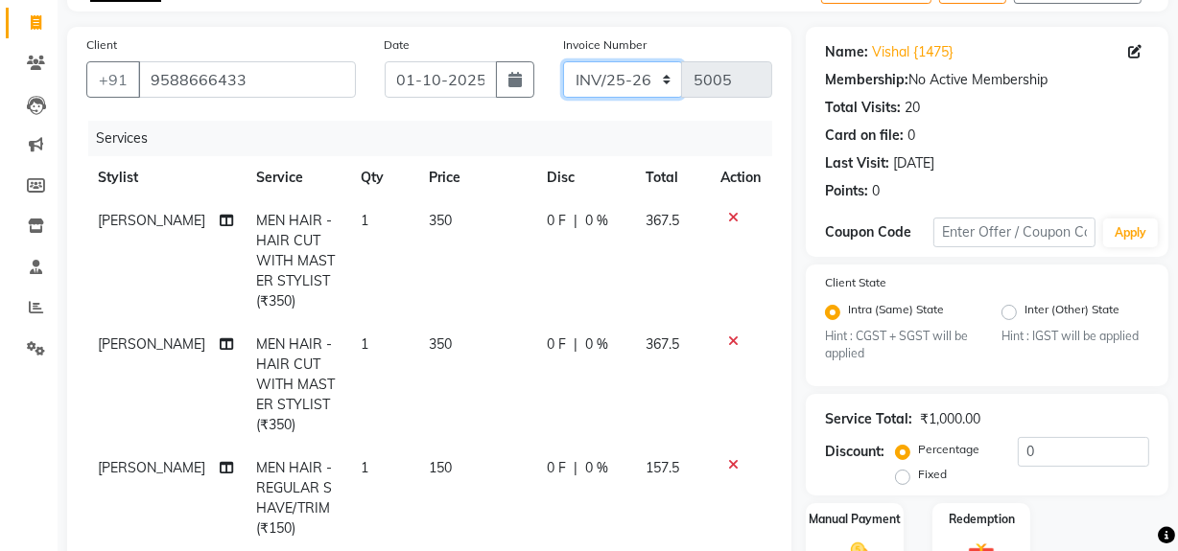
click at [612, 79] on select "INV/25-26 V/2025-26" at bounding box center [623, 79] width 120 height 36
select select "787"
click at [563, 61] on select "INV/25-26 V/2025-26" at bounding box center [623, 79] width 120 height 36
type input "3565"
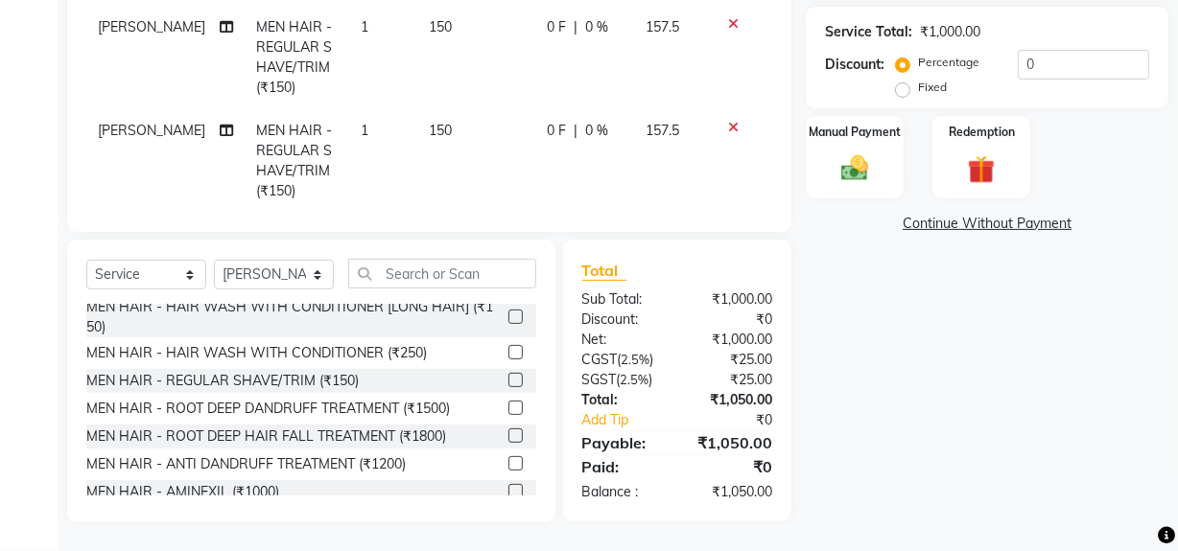
scroll to position [82, 0]
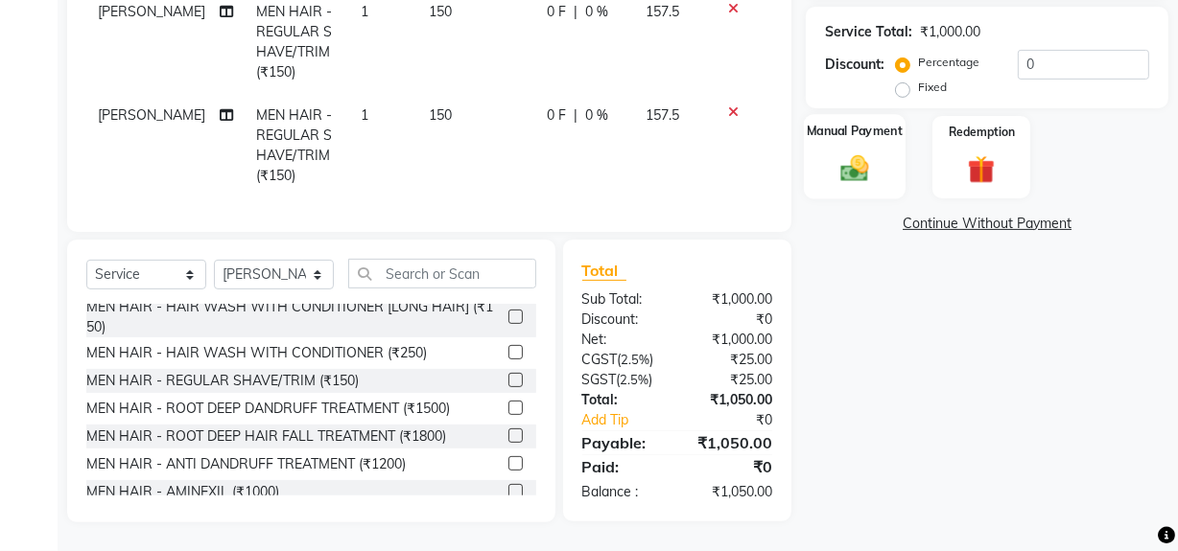
click at [865, 167] on img at bounding box center [854, 168] width 46 height 33
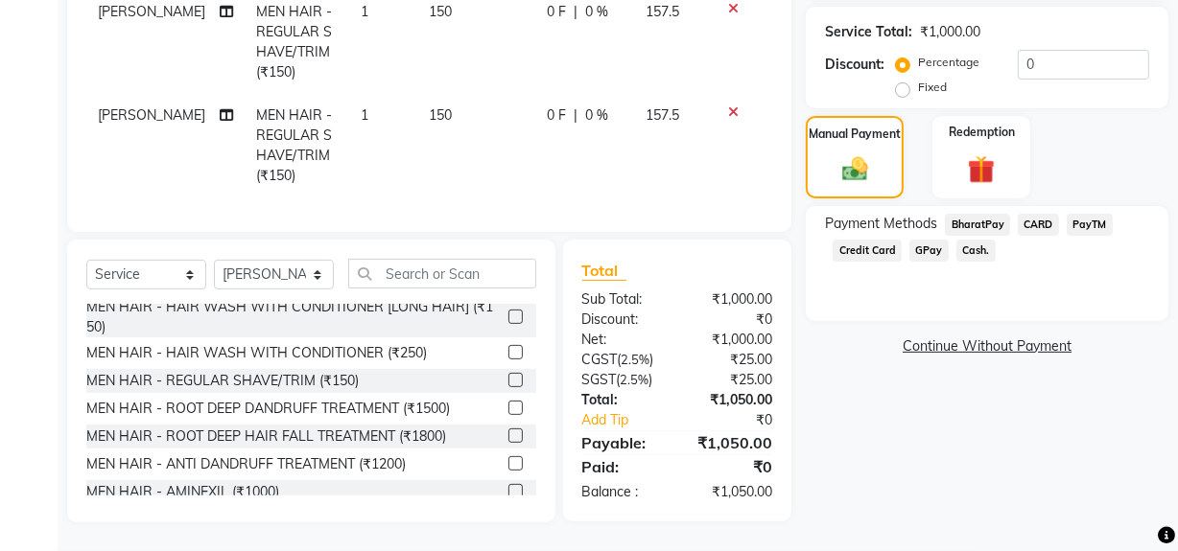
click at [921, 246] on span "GPay" at bounding box center [928, 251] width 39 height 22
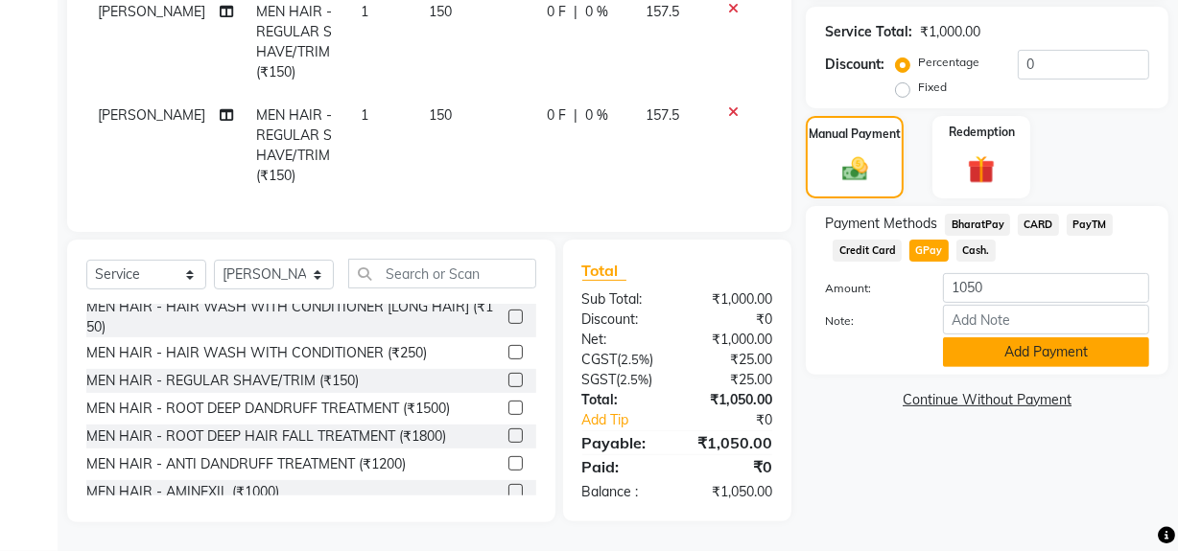
click at [1006, 349] on button "Add Payment" at bounding box center [1046, 353] width 206 height 30
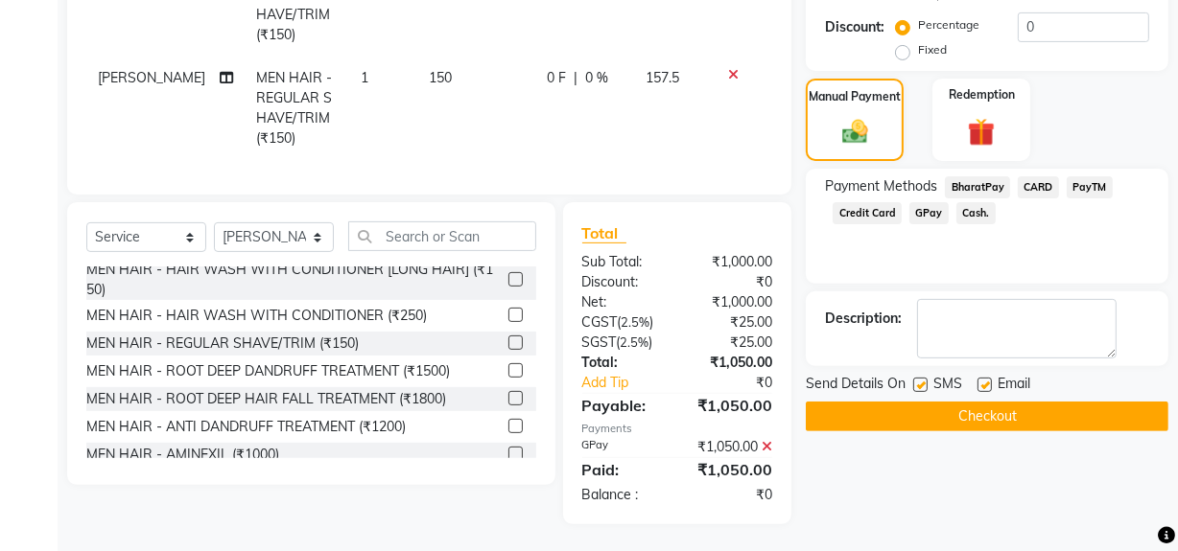
scroll to position [544, 0]
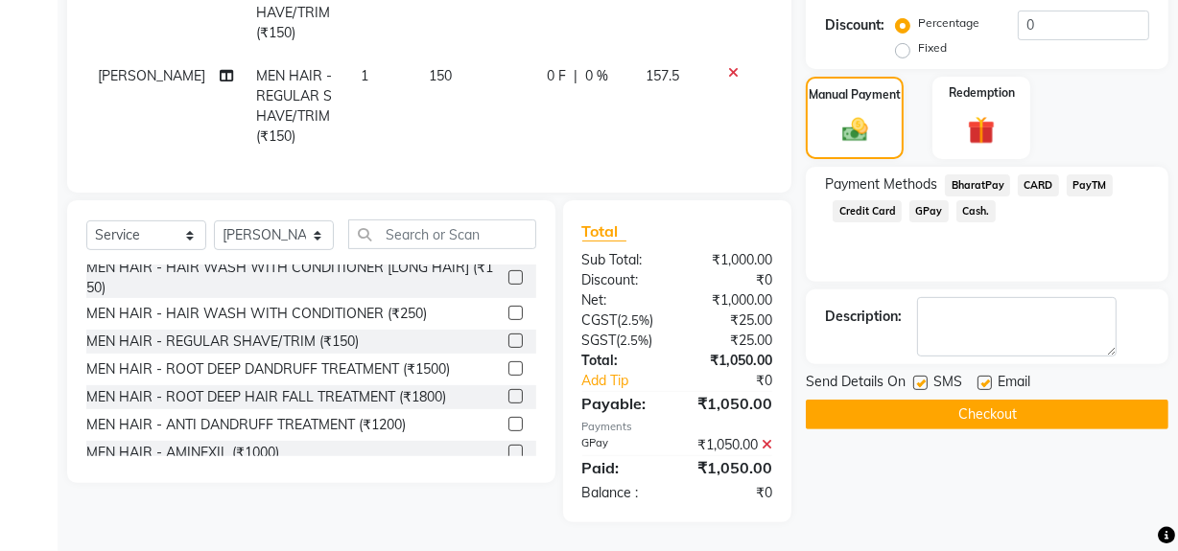
click at [922, 381] on label at bounding box center [920, 383] width 14 height 14
click at [922, 381] on input "checkbox" at bounding box center [919, 384] width 12 height 12
checkbox input "false"
click at [769, 442] on icon at bounding box center [766, 444] width 11 height 13
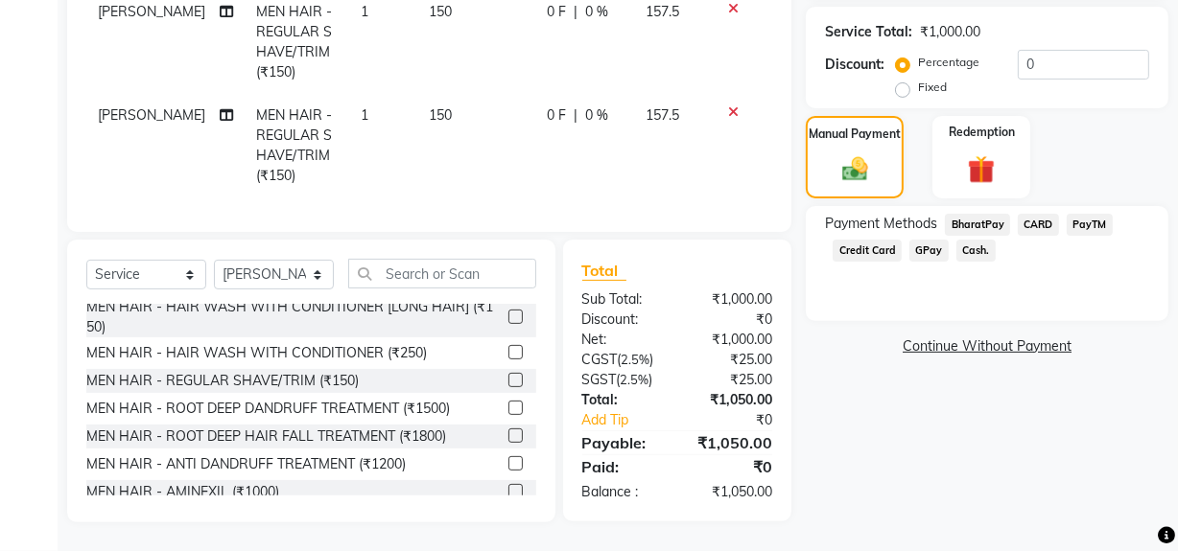
click at [934, 252] on span "GPay" at bounding box center [928, 251] width 39 height 22
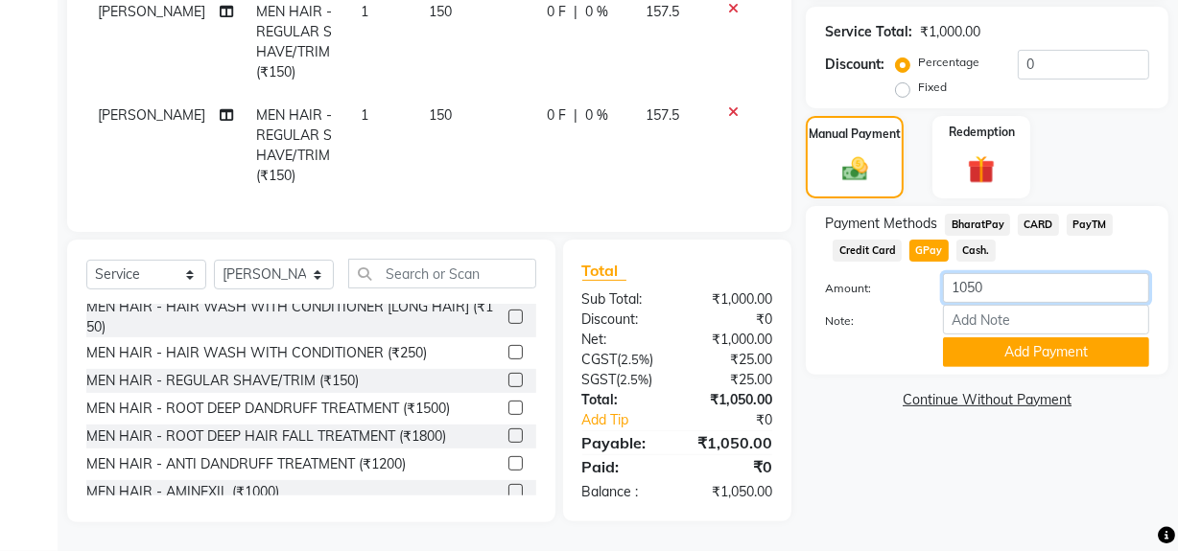
click at [995, 290] on input "1050" at bounding box center [1046, 288] width 206 height 30
type input "1000"
click at [984, 355] on button "Add Payment" at bounding box center [1046, 353] width 206 height 30
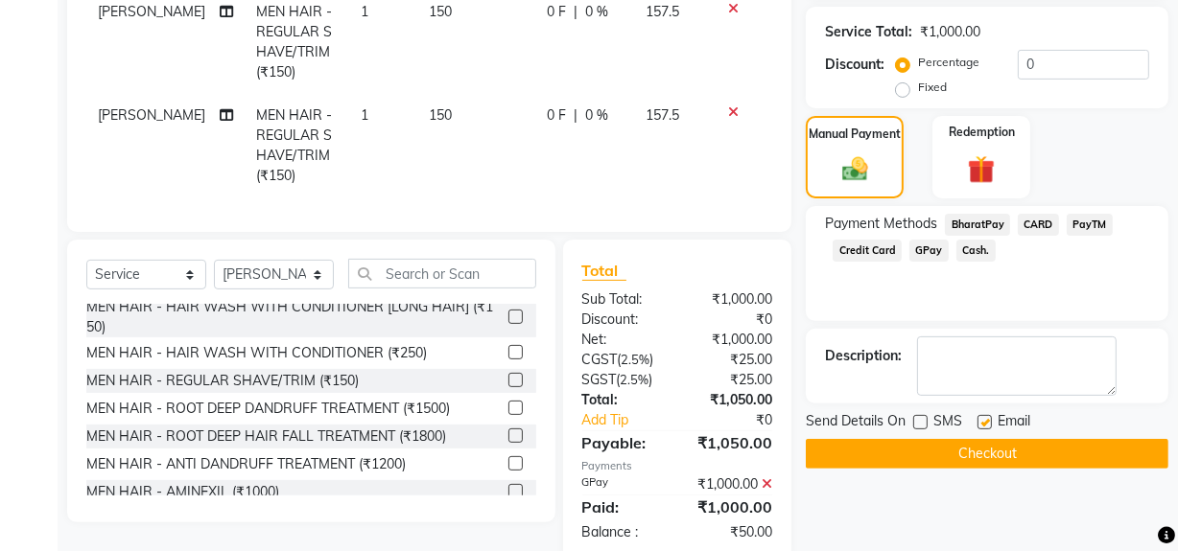
click at [969, 247] on span "Cash." at bounding box center [975, 251] width 39 height 22
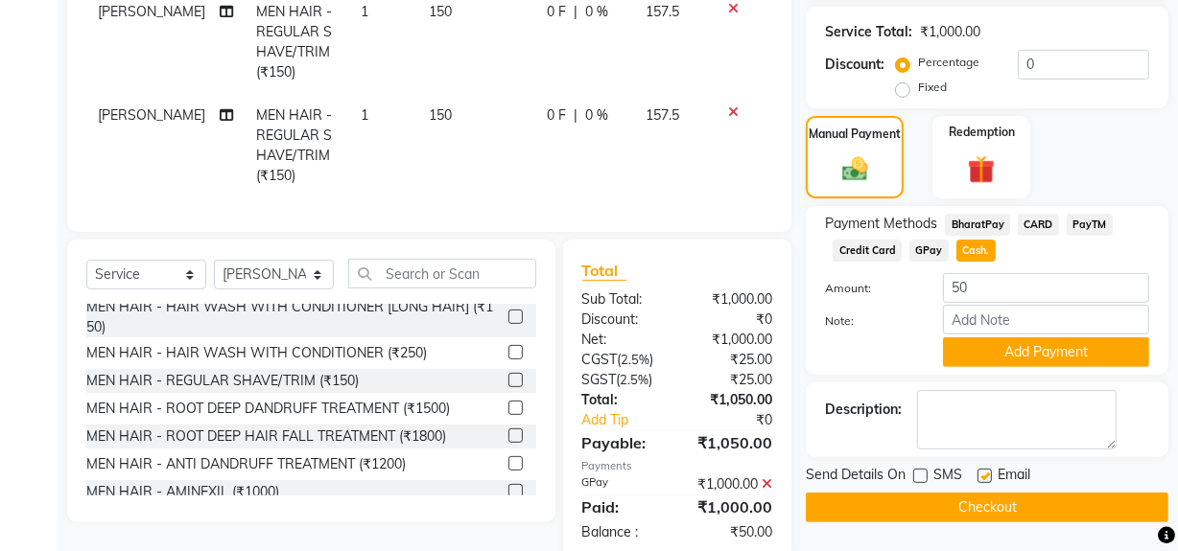
click at [958, 506] on button "Checkout" at bounding box center [987, 508] width 363 height 30
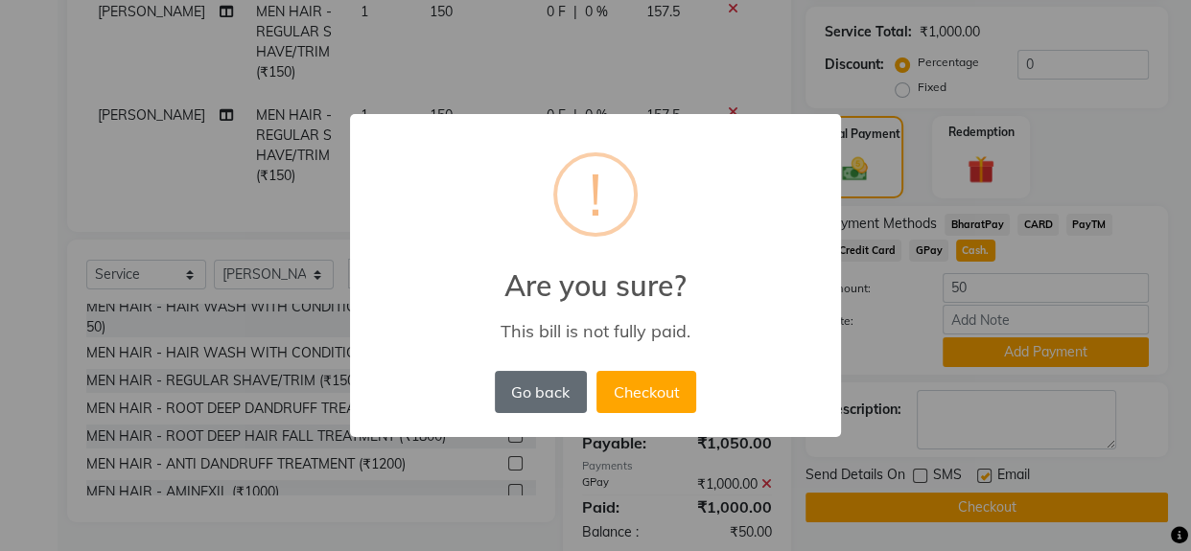
click at [573, 383] on button "Go back" at bounding box center [541, 392] width 92 height 42
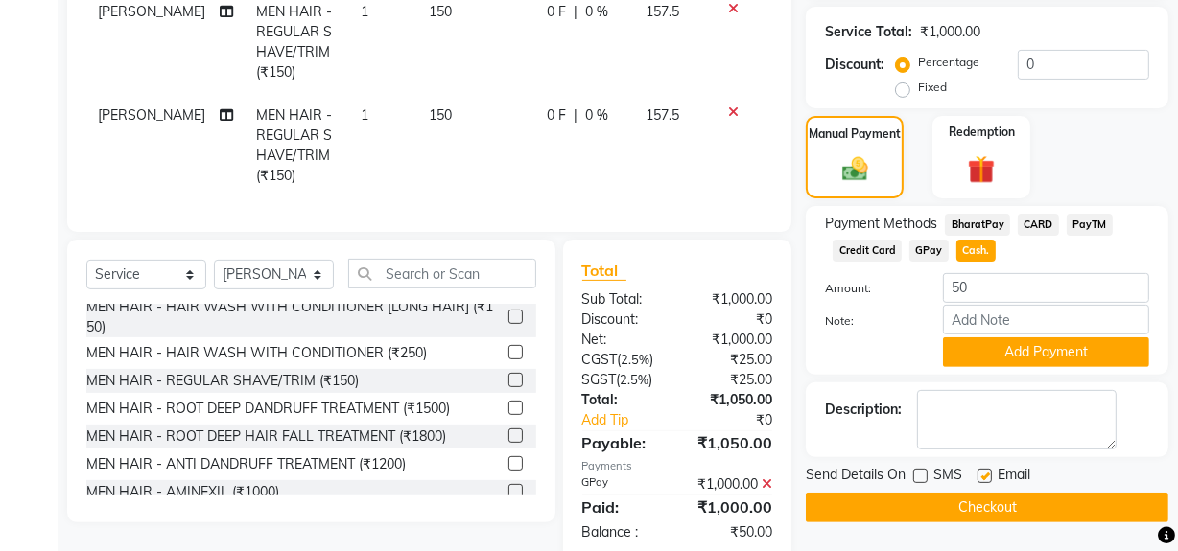
scroll to position [544, 0]
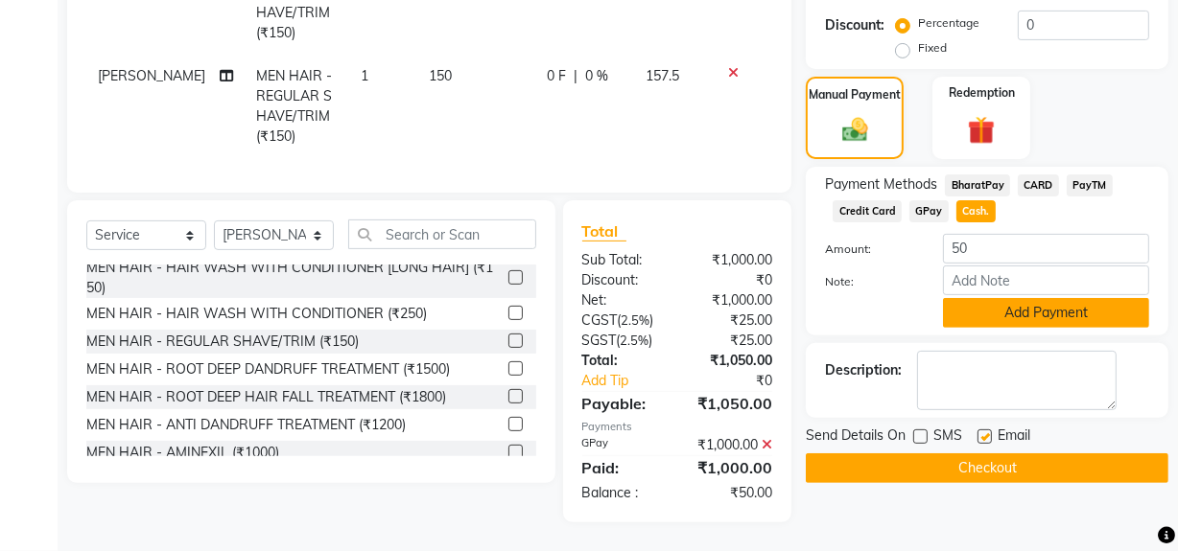
click at [1012, 309] on button "Add Payment" at bounding box center [1046, 313] width 206 height 30
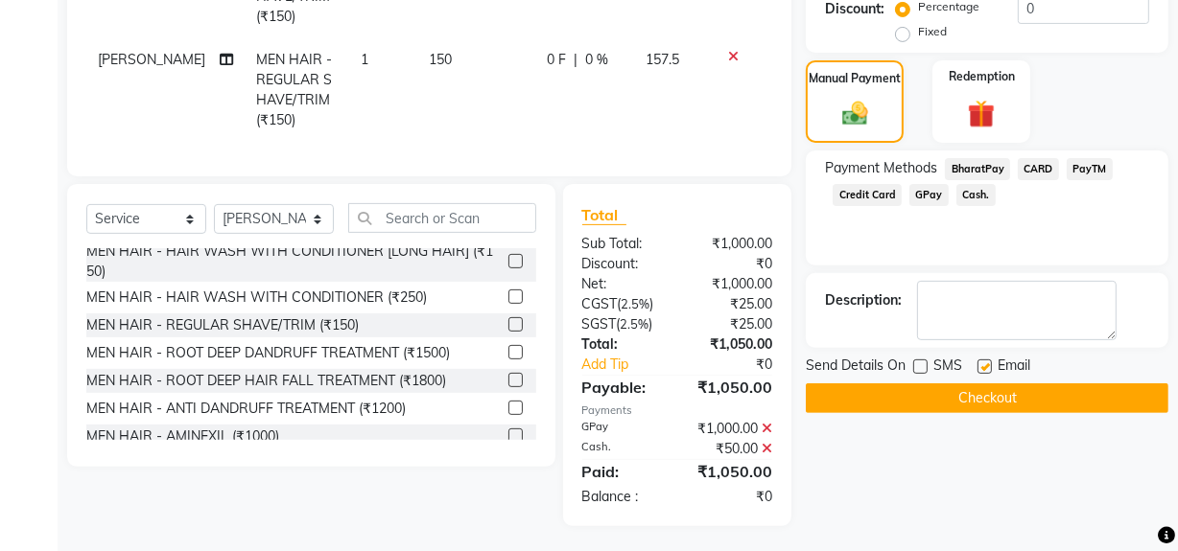
scroll to position [564, 0]
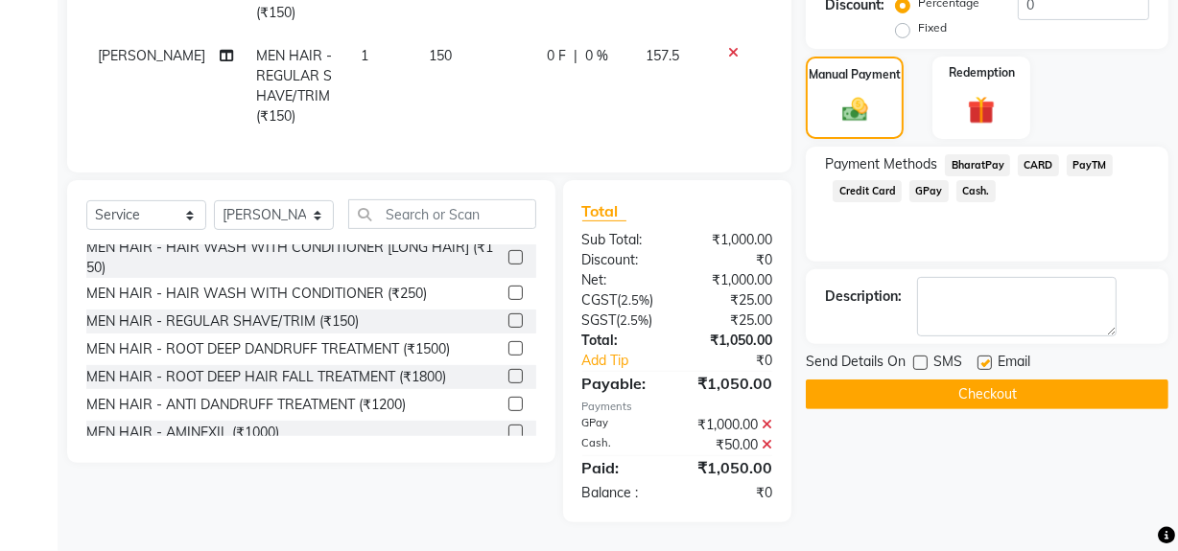
click at [947, 398] on button "Checkout" at bounding box center [987, 395] width 363 height 30
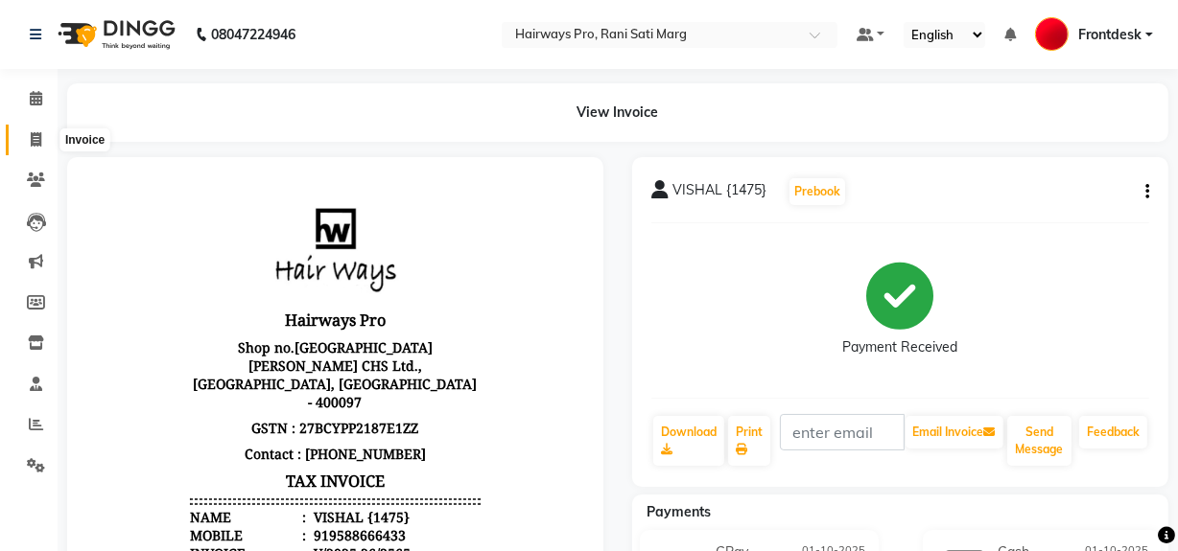
click at [35, 144] on icon at bounding box center [36, 139] width 11 height 14
select select "787"
select select "service"
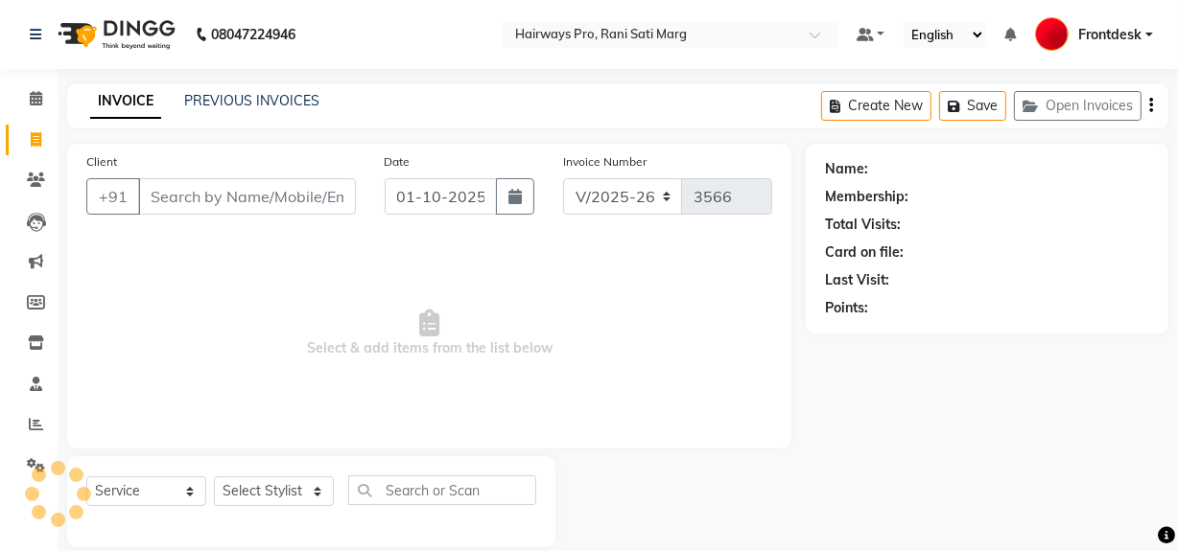
scroll to position [25, 0]
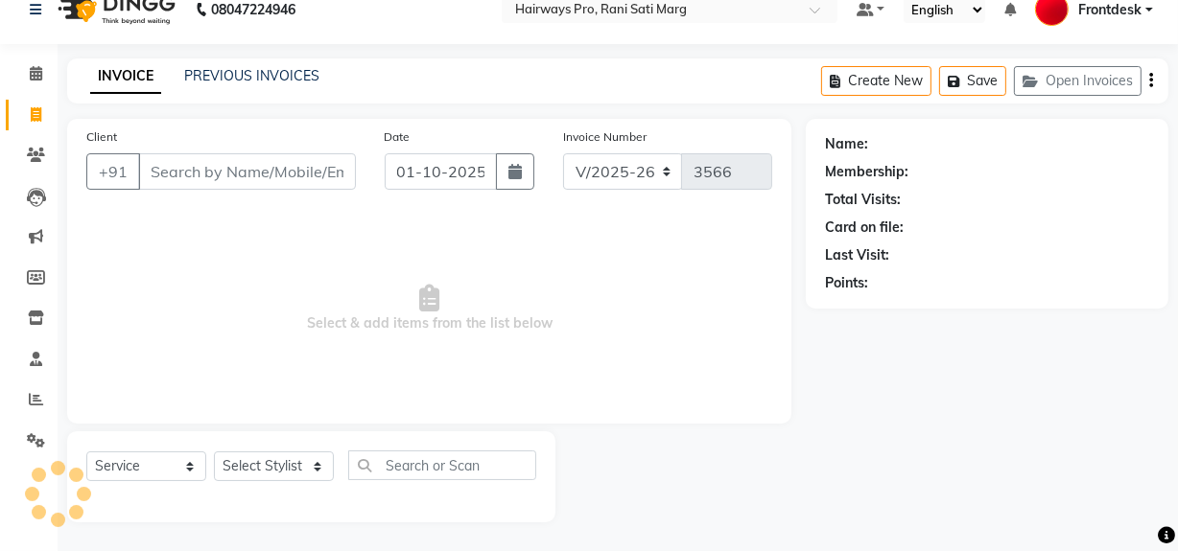
click at [250, 163] on input "Client" at bounding box center [247, 171] width 218 height 36
click at [259, 480] on select "Select Stylist ABID DANISH Faiz [PERSON_NAME] Frontdesk INTEZAR [PERSON_NAME] […" at bounding box center [274, 467] width 120 height 30
select select "45602"
click at [214, 452] on select "Select Stylist ABID DANISH Faiz [PERSON_NAME] Frontdesk INTEZAR [PERSON_NAME] […" at bounding box center [274, 467] width 120 height 30
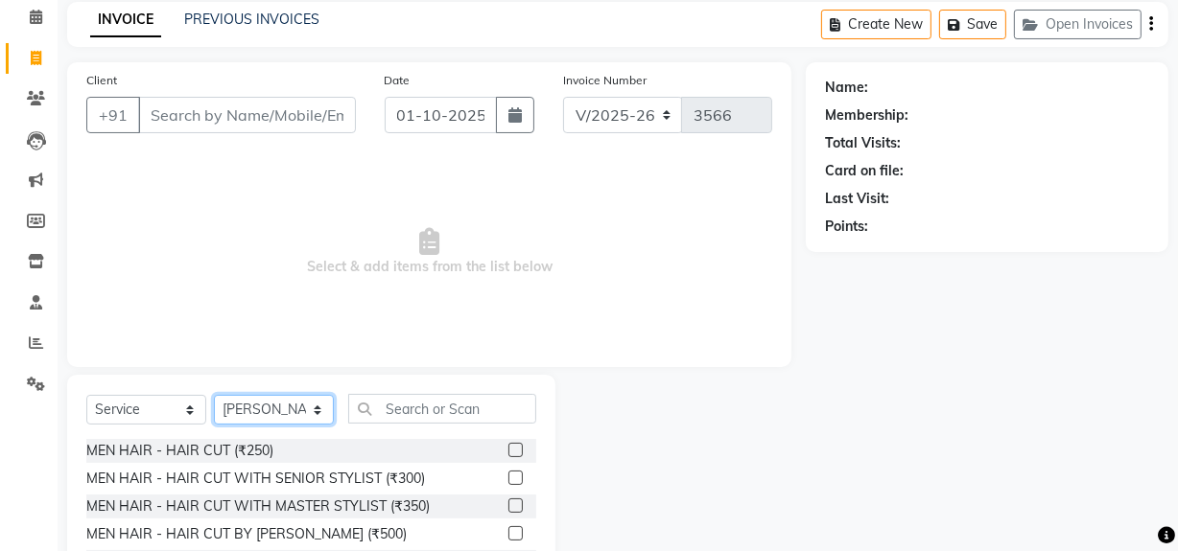
scroll to position [112, 0]
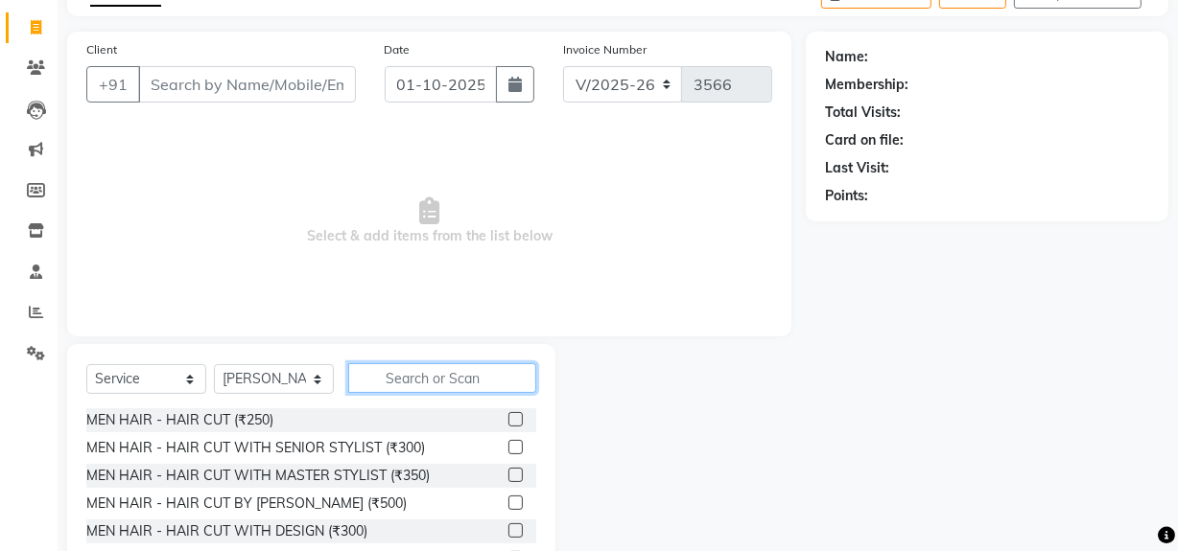
click at [421, 374] on input "text" at bounding box center [442, 378] width 188 height 30
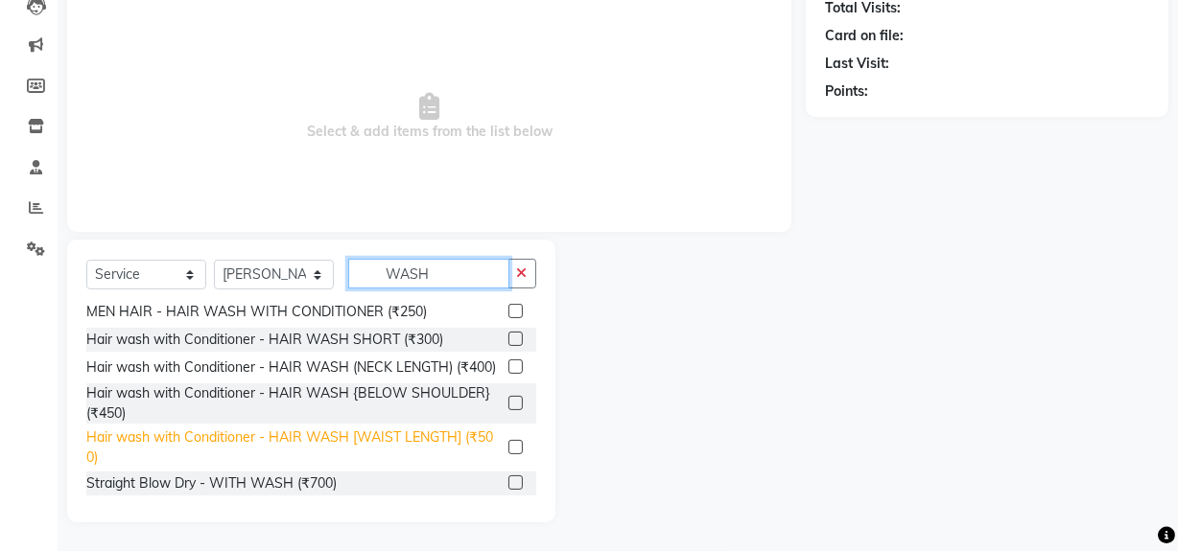
scroll to position [86, 0]
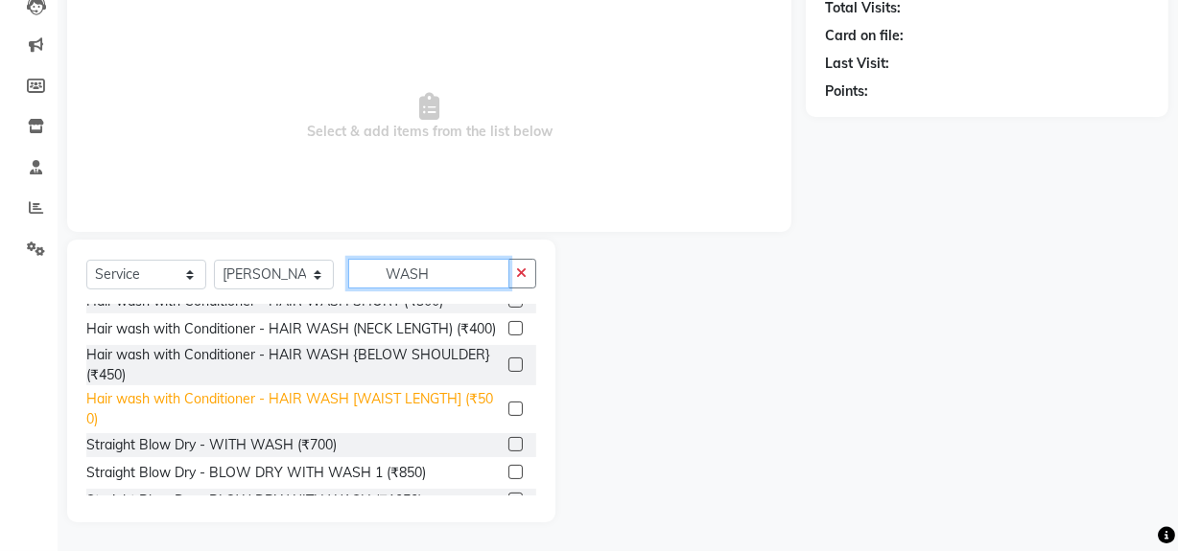
type input "WASH"
click at [292, 409] on div "Hair wash with Conditioner - HAIR WASH [WAIST LENGTH] (₹500)" at bounding box center [293, 409] width 414 height 40
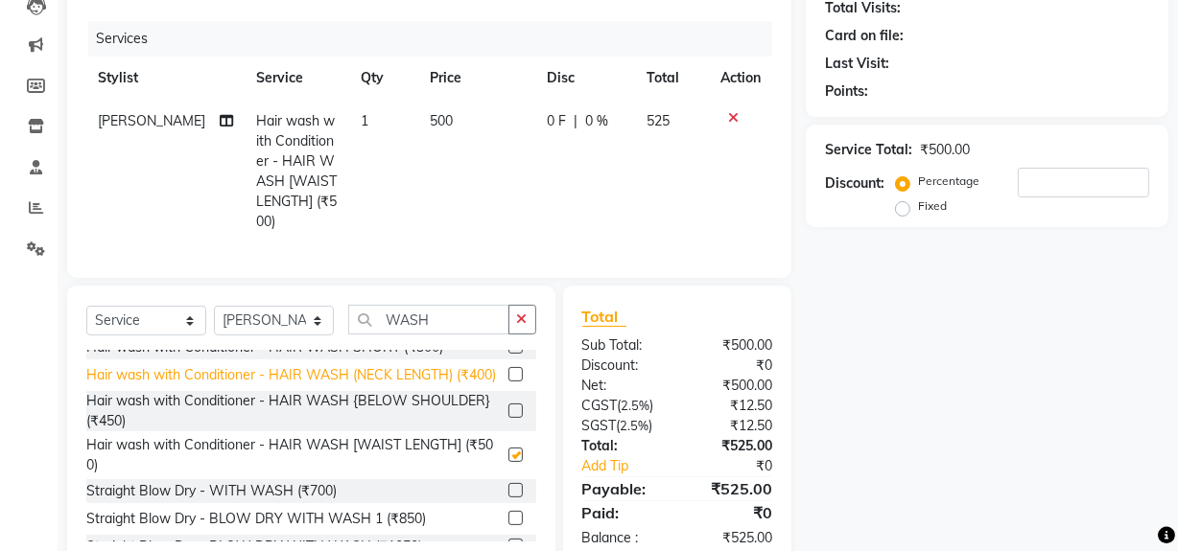
checkbox input "false"
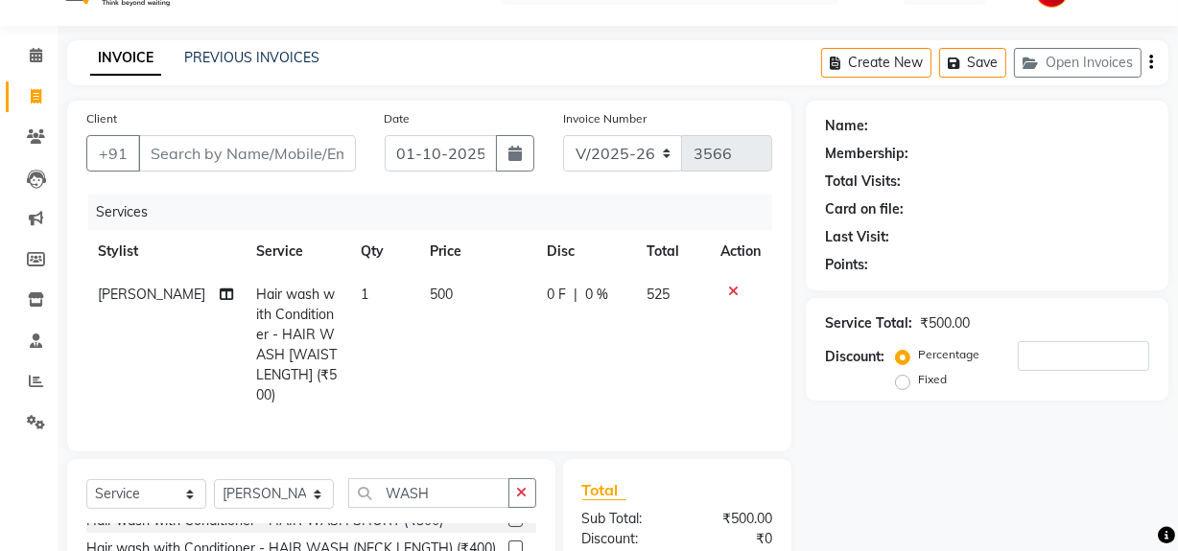
scroll to position [42, 0]
click at [607, 158] on select "INV/25-26 V/2025-26" at bounding box center [623, 154] width 120 height 36
select select "6960"
click at [563, 136] on select "INV/25-26 V/2025-26" at bounding box center [623, 154] width 120 height 36
type input "5005"
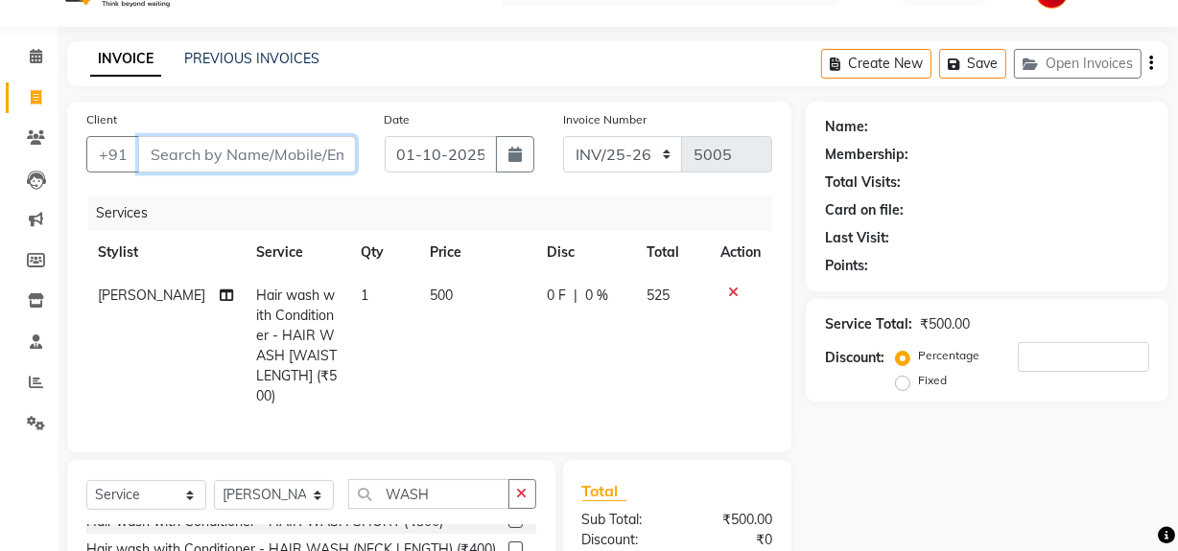
click at [286, 147] on input "Client" at bounding box center [247, 154] width 218 height 36
type input "D"
type input "0"
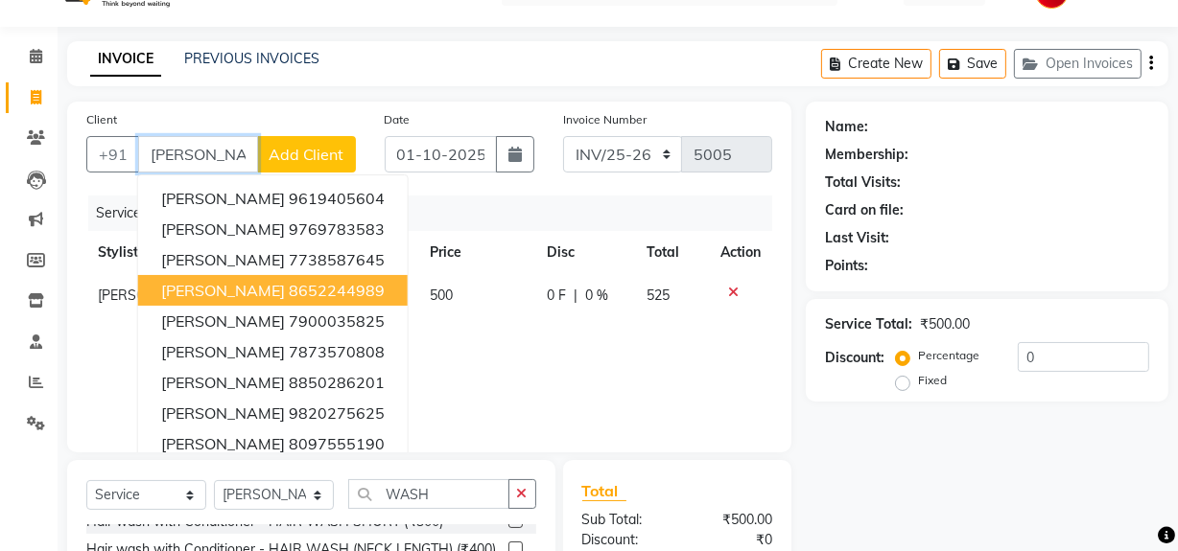
click at [307, 293] on ngb-highlight "8652244989" at bounding box center [337, 290] width 96 height 19
type input "8652244989"
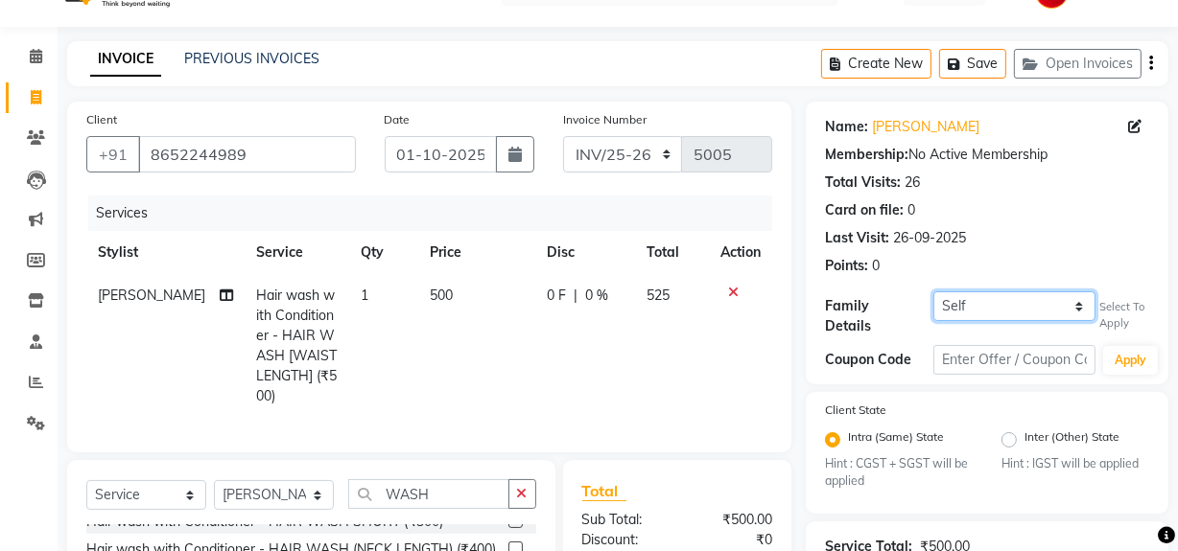
click at [989, 313] on select "Self [PERSON_NAME]" at bounding box center [1014, 307] width 162 height 30
select select "1243730"
click at [933, 292] on select "Self [PERSON_NAME]" at bounding box center [1014, 307] width 162 height 30
select select "1: Object"
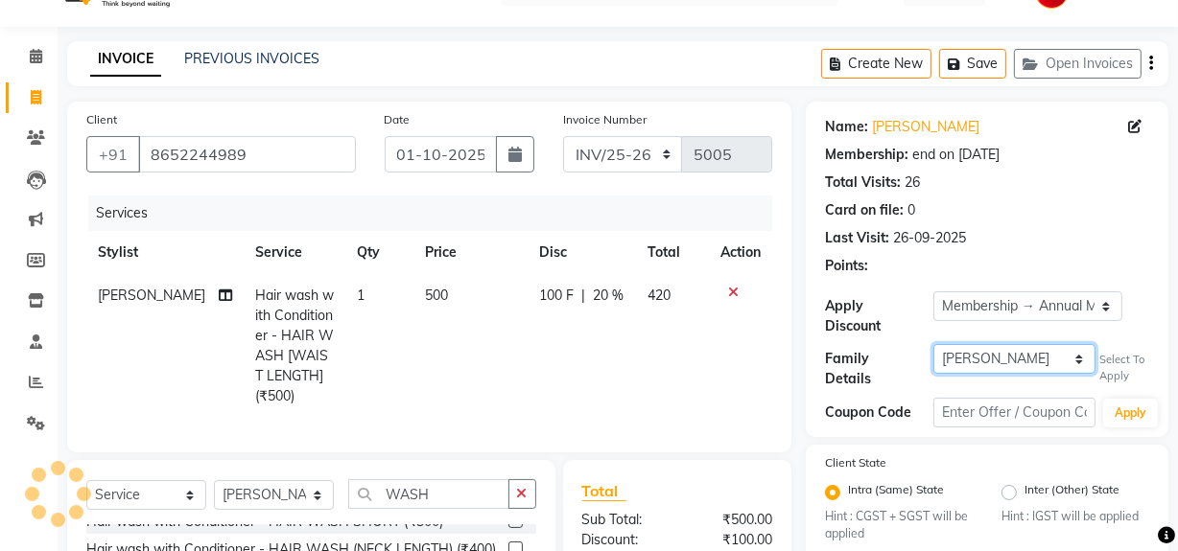
type input "20"
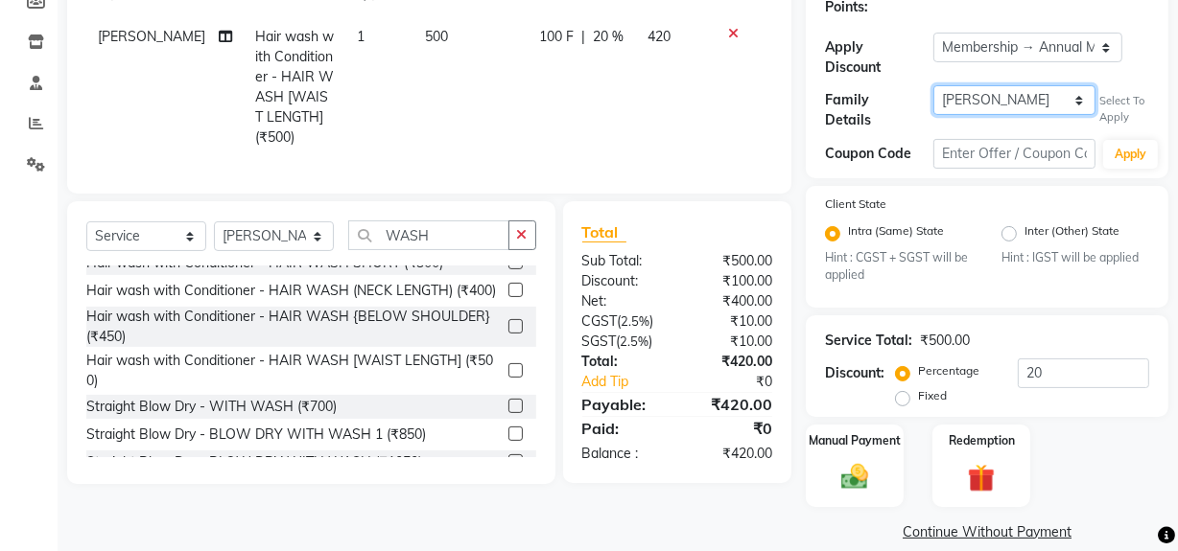
scroll to position [320, 0]
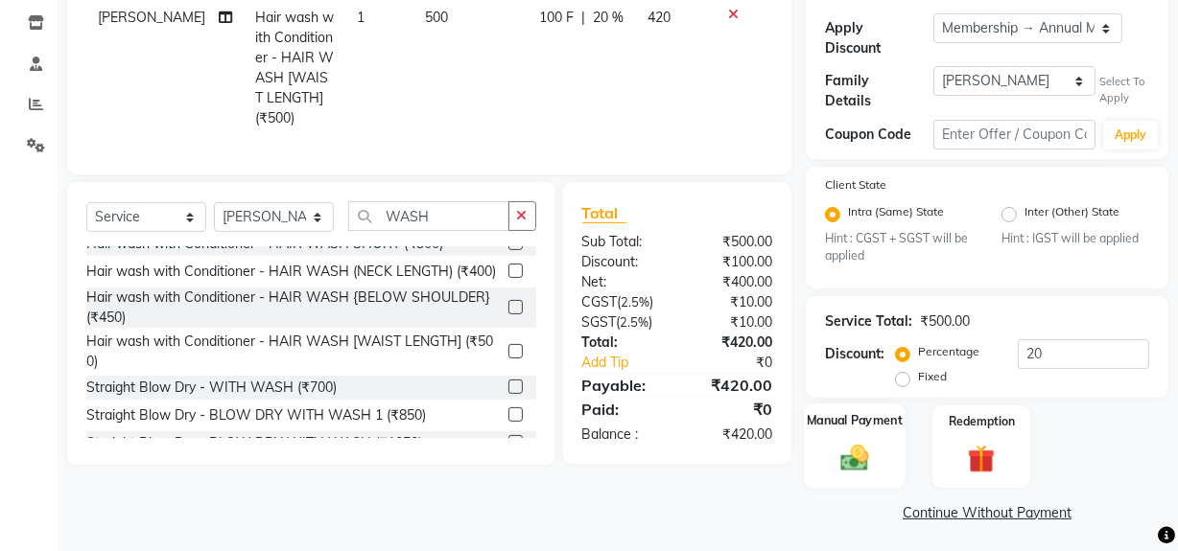
click at [861, 457] on img at bounding box center [854, 458] width 46 height 33
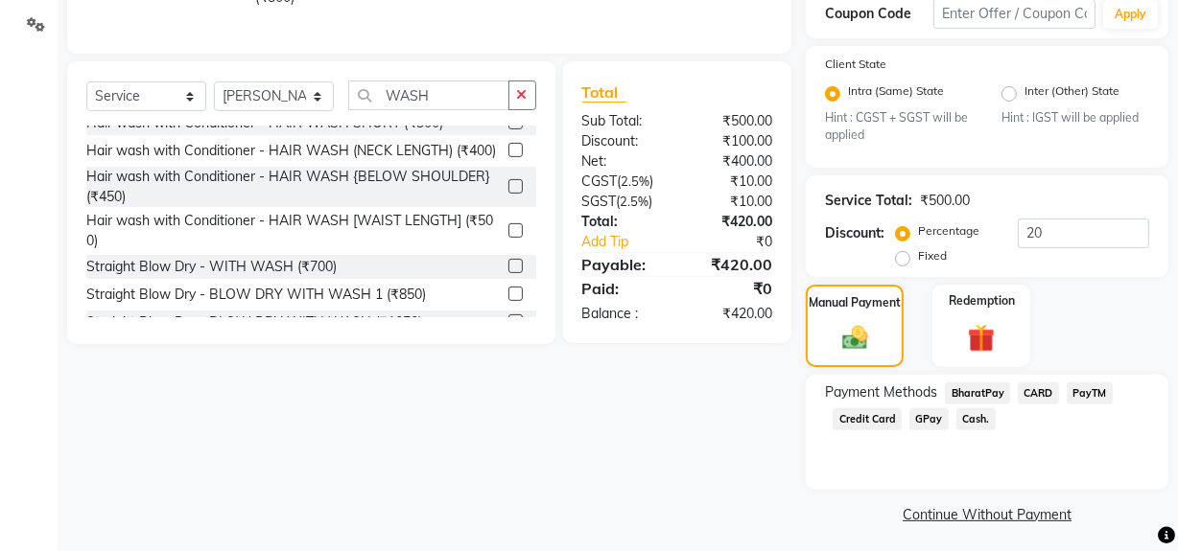
scroll to position [443, 0]
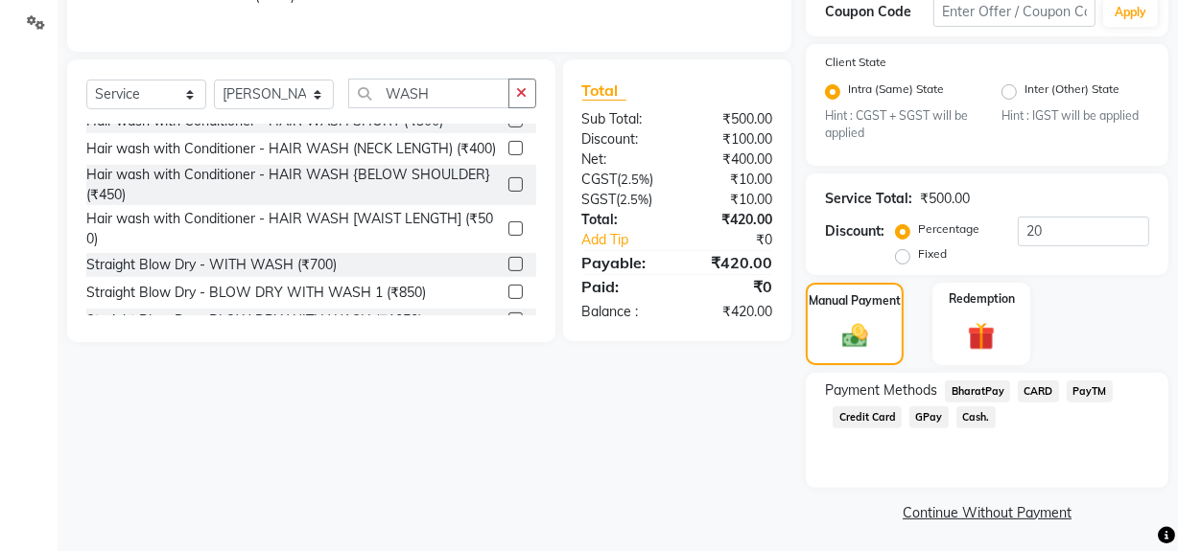
click at [971, 417] on span "Cash." at bounding box center [975, 418] width 39 height 22
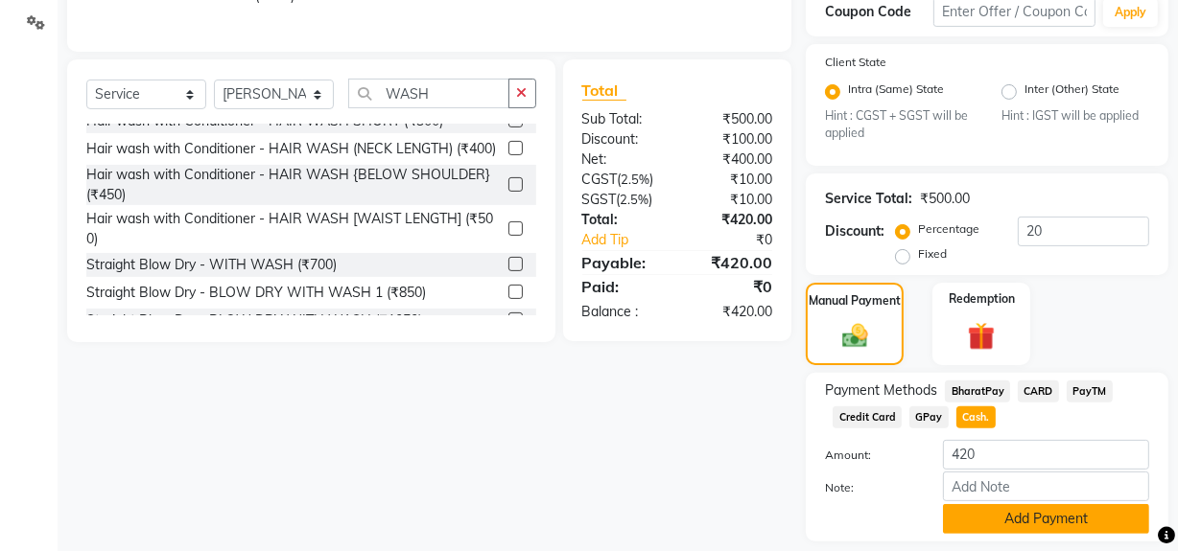
scroll to position [498, 0]
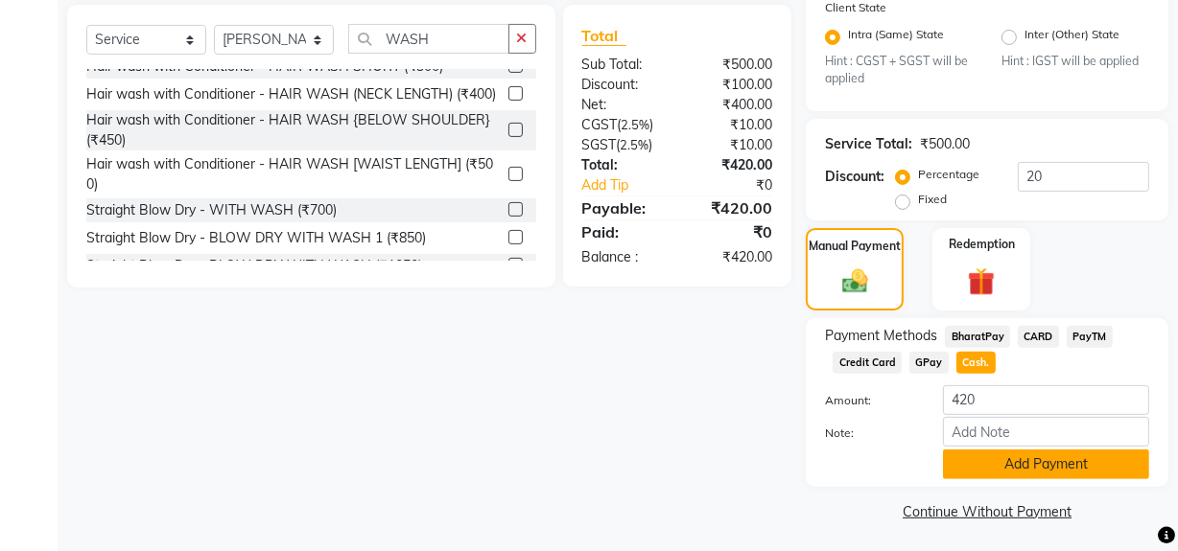
click at [990, 471] on button "Add Payment" at bounding box center [1046, 465] width 206 height 30
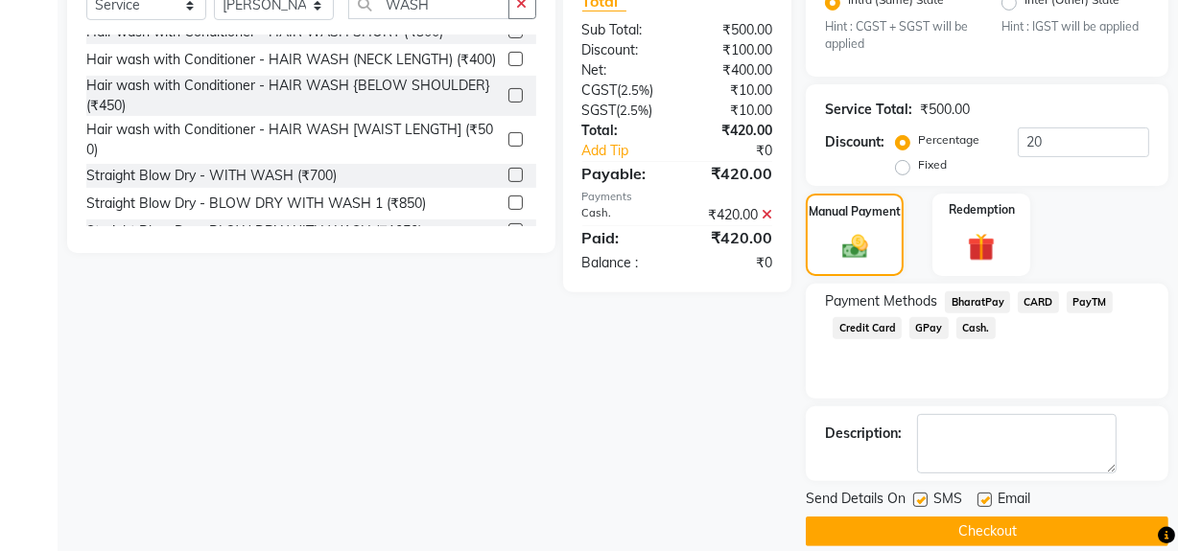
scroll to position [551, 0]
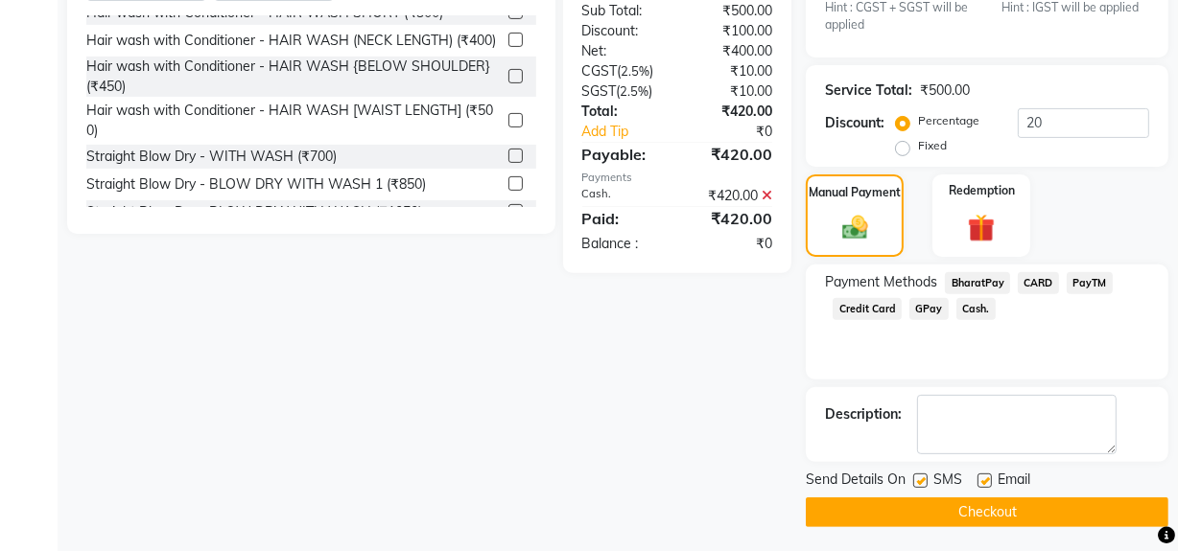
click at [916, 476] on label at bounding box center [920, 481] width 14 height 14
click at [916, 476] on input "checkbox" at bounding box center [919, 482] width 12 height 12
checkbox input "false"
click at [925, 504] on button "Checkout" at bounding box center [987, 513] width 363 height 30
